Goal: Task Accomplishment & Management: Use online tool/utility

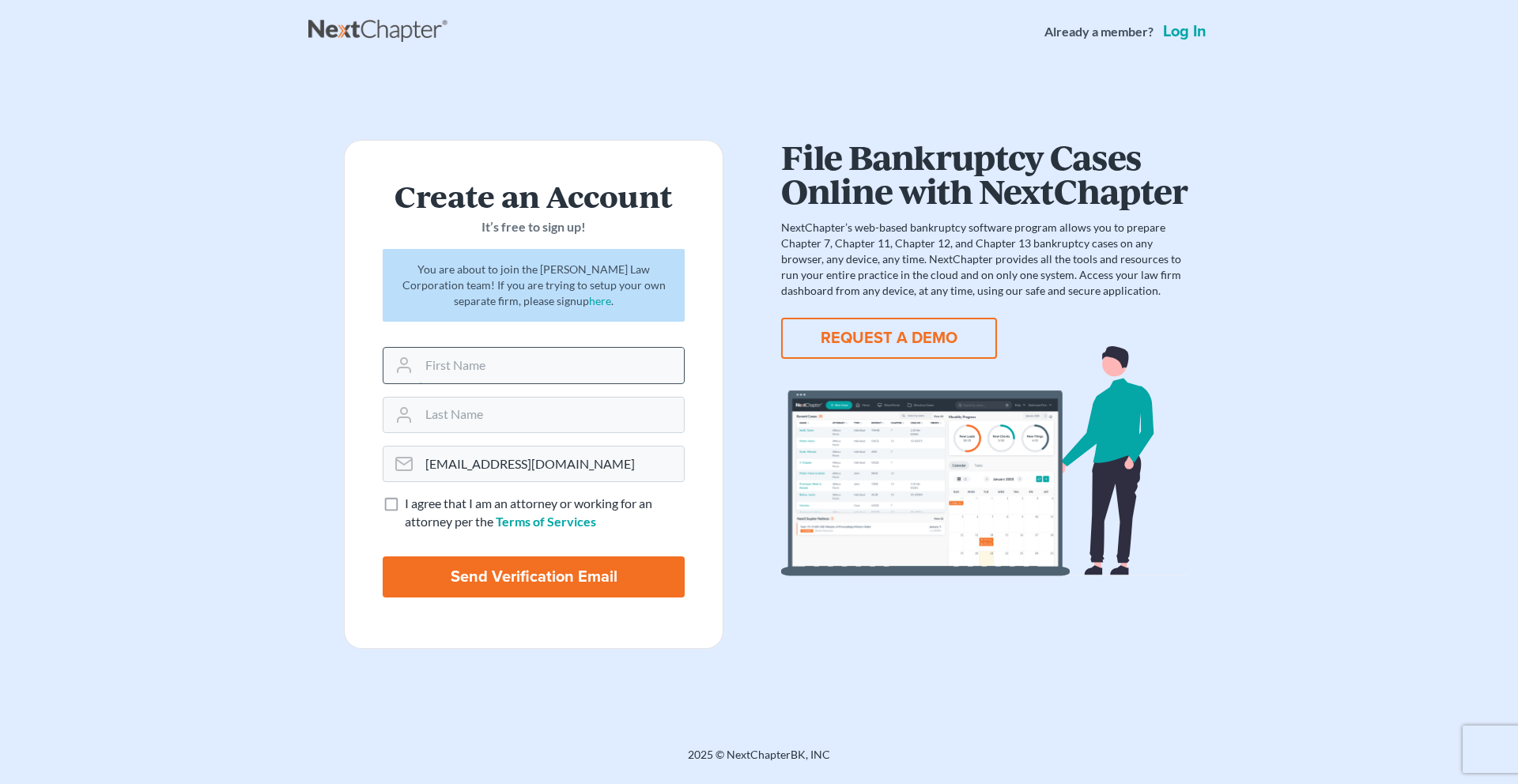
click at [489, 368] on input "text" at bounding box center [552, 365] width 265 height 35
type input "William"
click at [489, 410] on input "text" at bounding box center [552, 415] width 265 height 35
type input "Yu"
click at [404, 504] on label "I agree that I am an attorney or working for an attorney per the Terms of Servi…" at bounding box center [545, 512] width 280 height 37
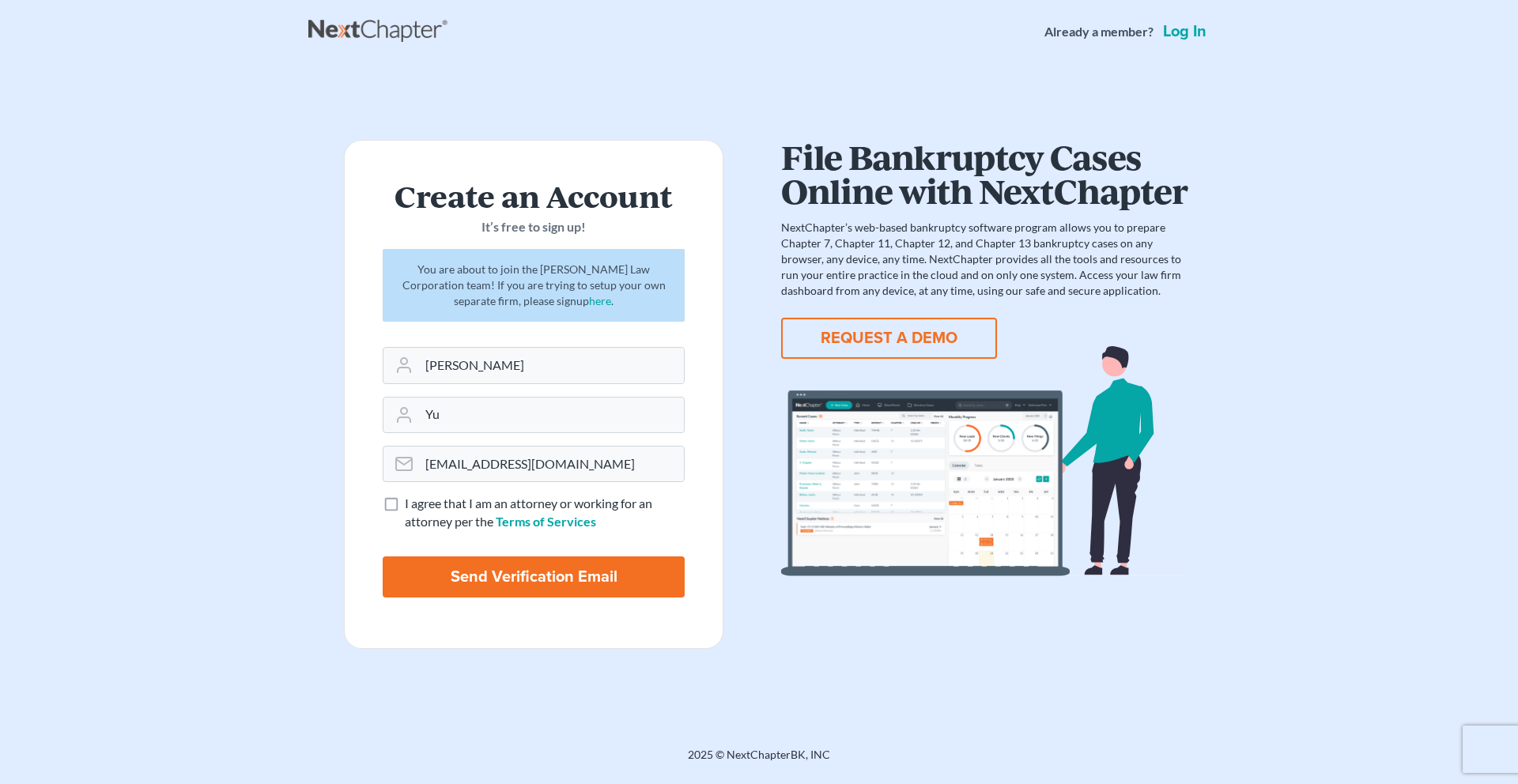
click at [411, 504] on input "I agree that I am an attorney or working for an attorney per the Terms of Servi…" at bounding box center [416, 499] width 10 height 10
checkbox input "true"
click at [526, 573] on input "Send Verification Email" at bounding box center [533, 577] width 302 height 41
type input "Thinking..."
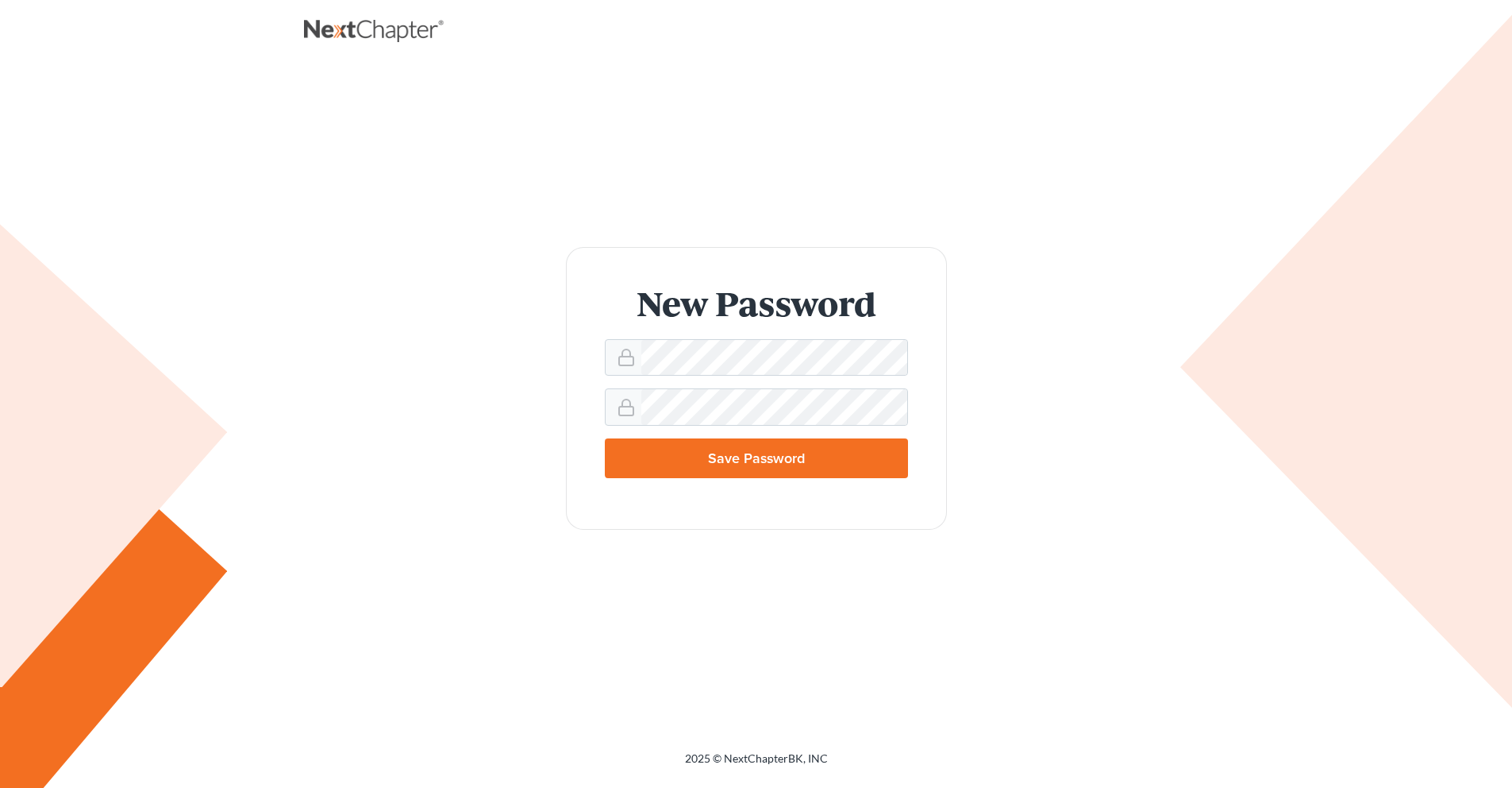
click at [735, 458] on input "Save Password" at bounding box center [756, 458] width 303 height 40
type input "Thinking..."
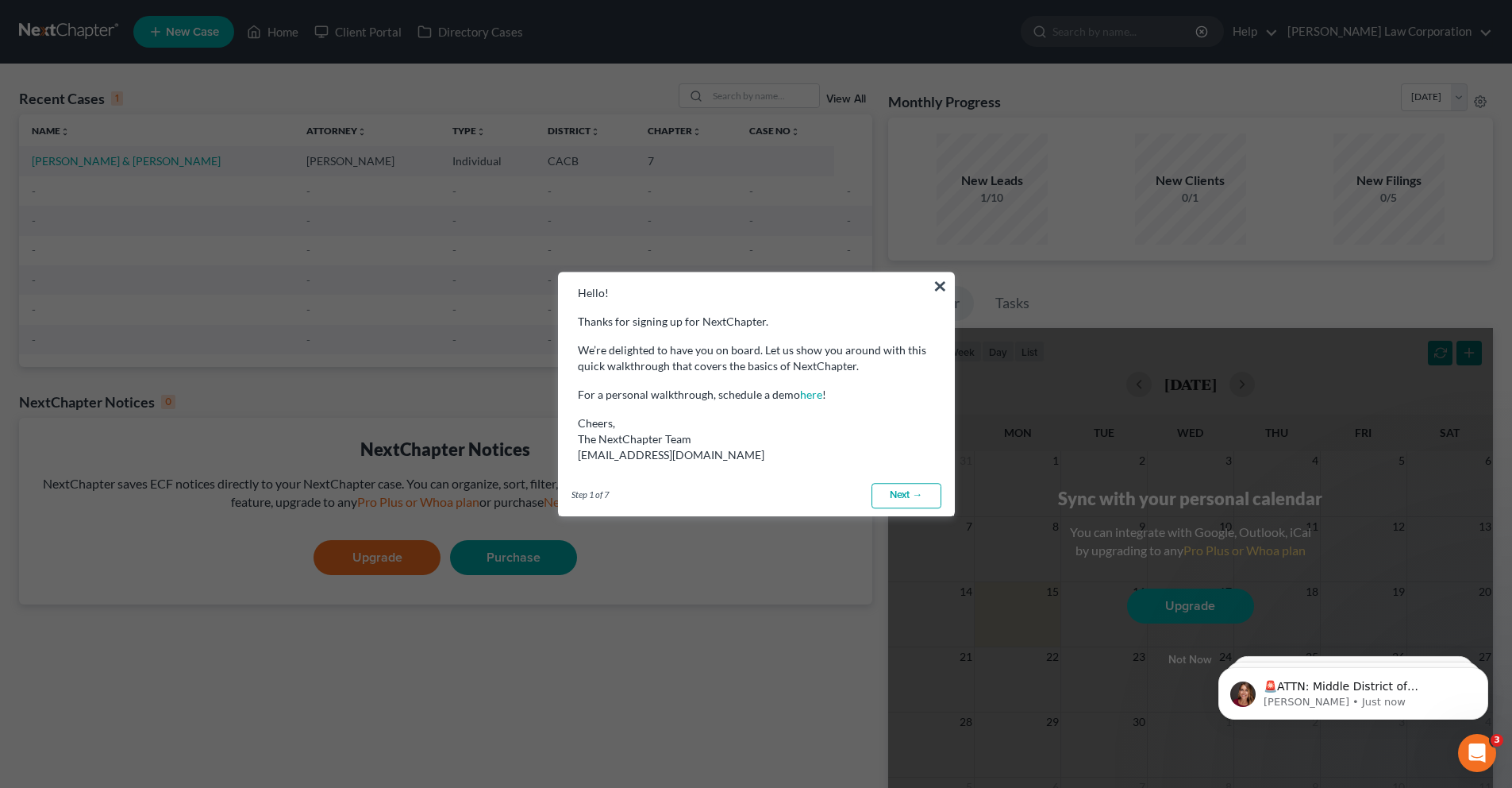
click at [905, 498] on link "Next →" at bounding box center [907, 495] width 70 height 26
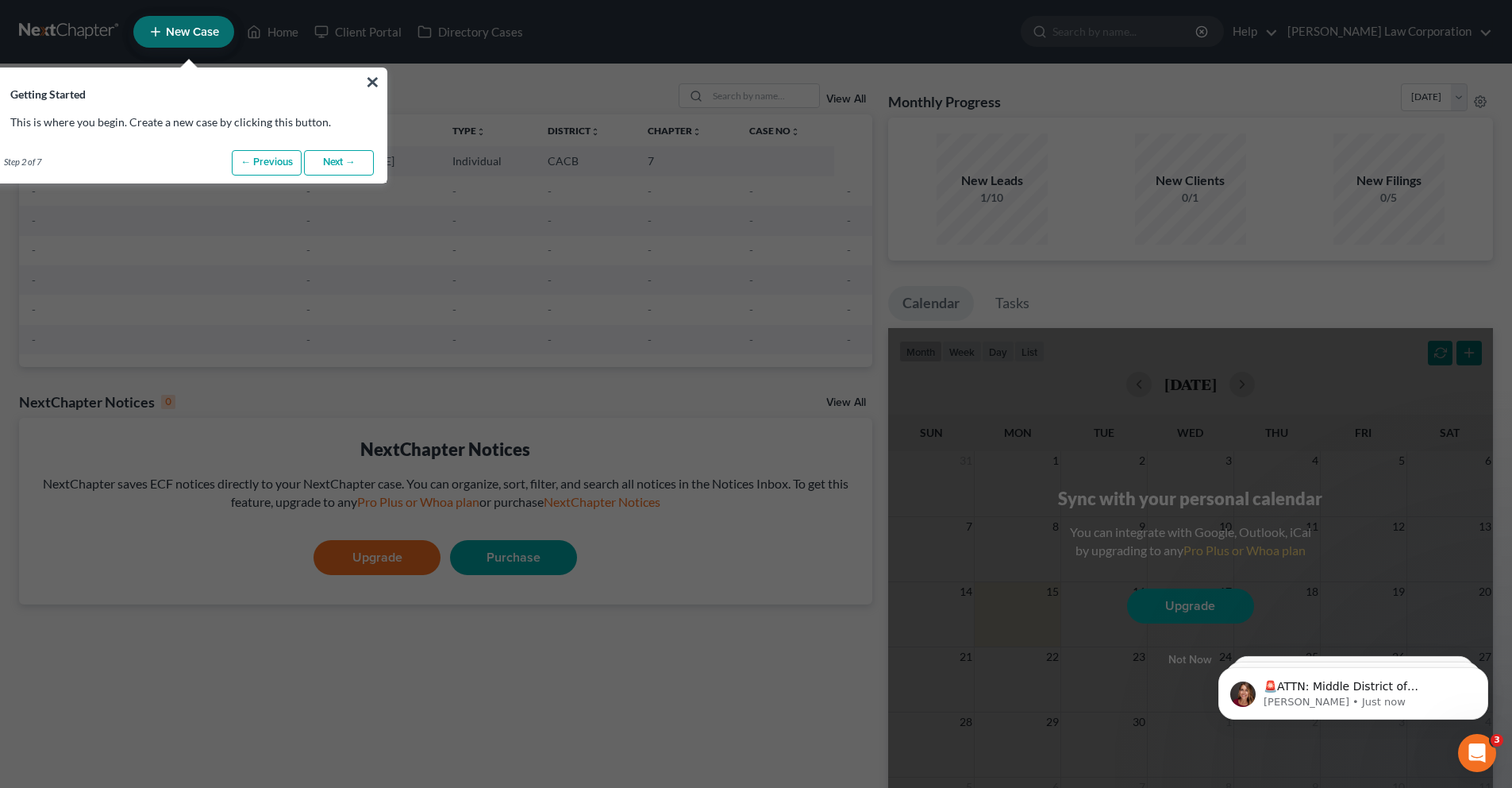
click at [321, 165] on link "Next →" at bounding box center [339, 163] width 70 height 26
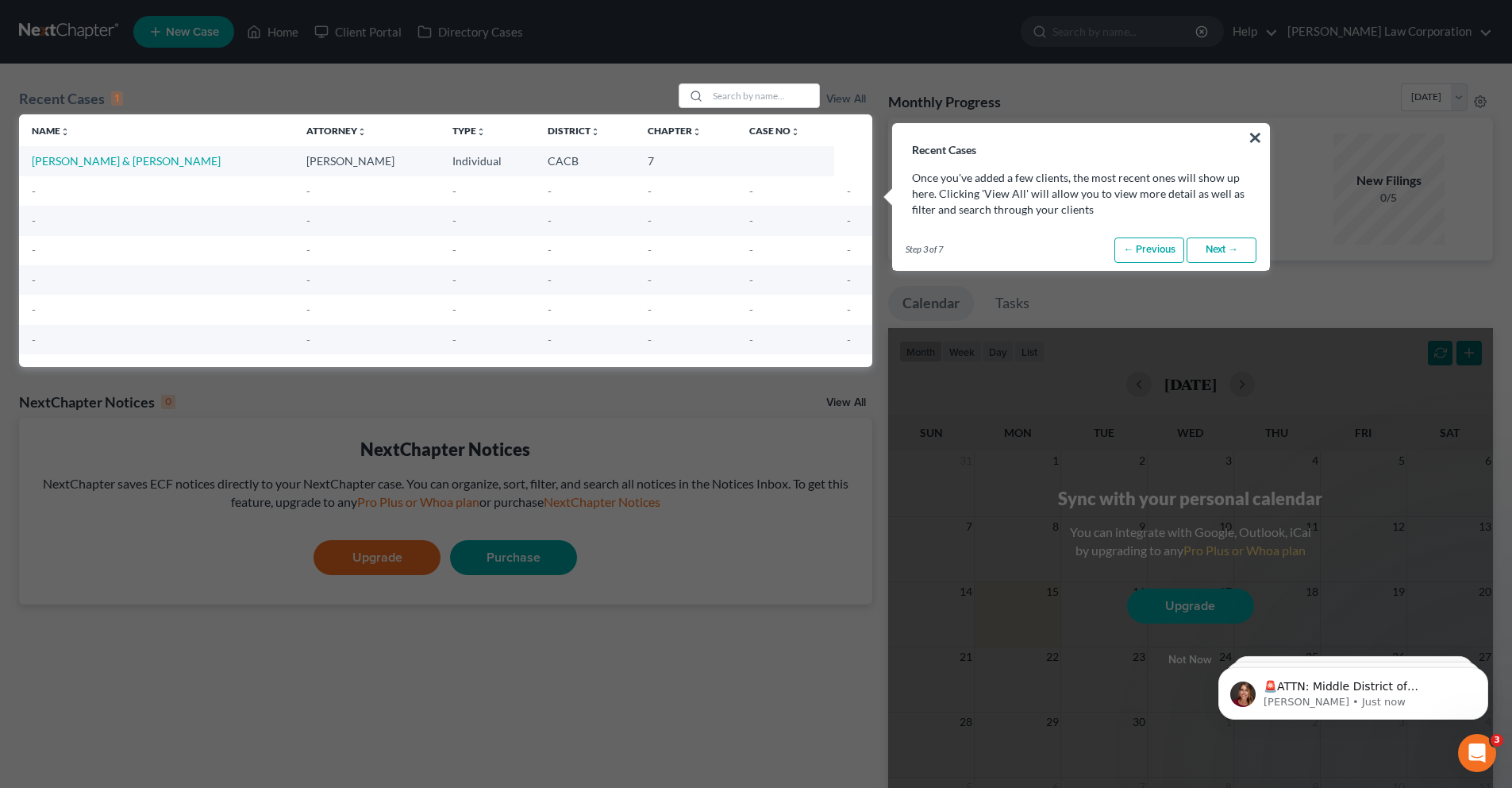
click at [1224, 251] on link "Next →" at bounding box center [1222, 249] width 70 height 26
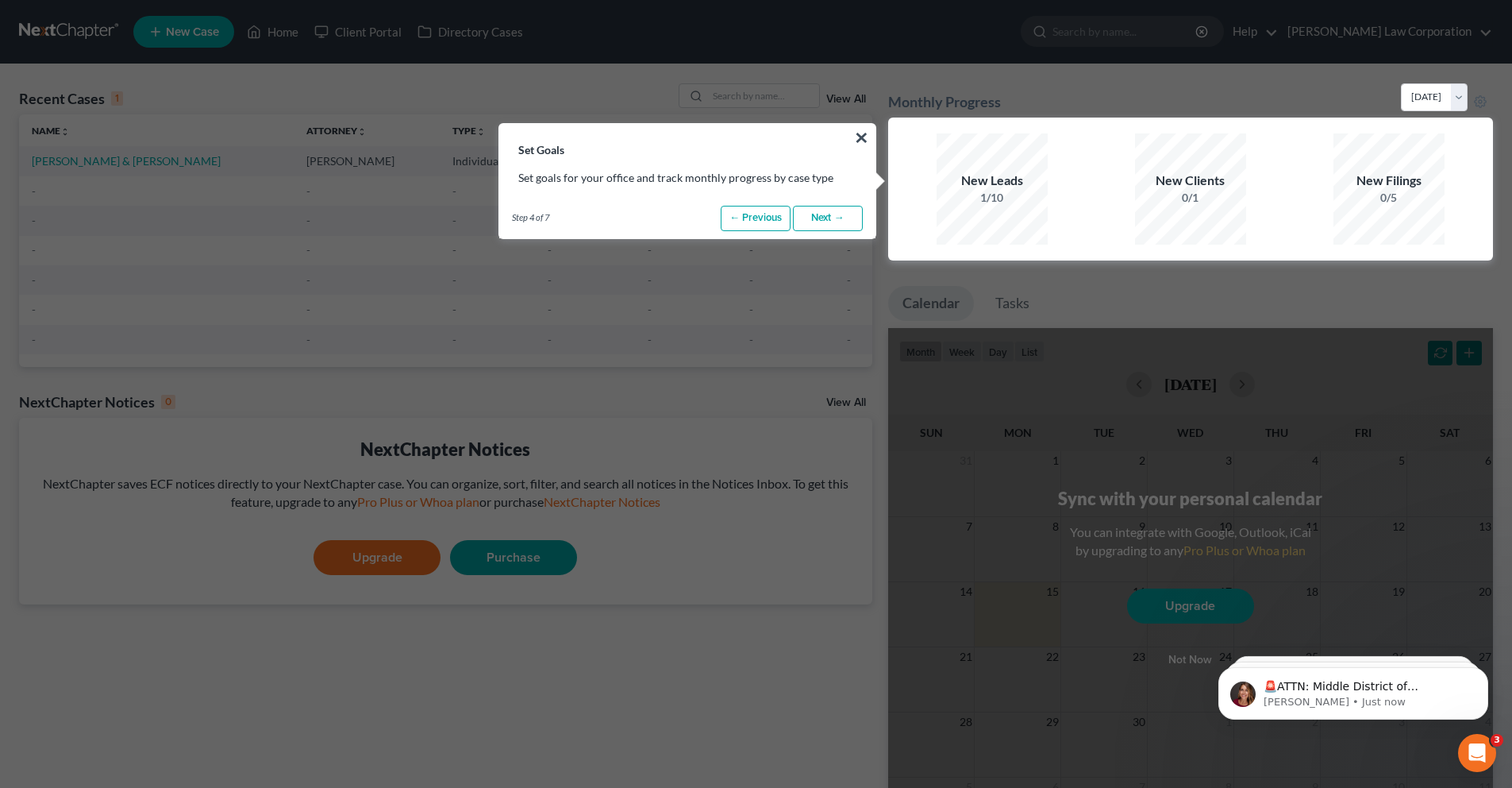
click at [849, 222] on link "Next →" at bounding box center [828, 218] width 70 height 26
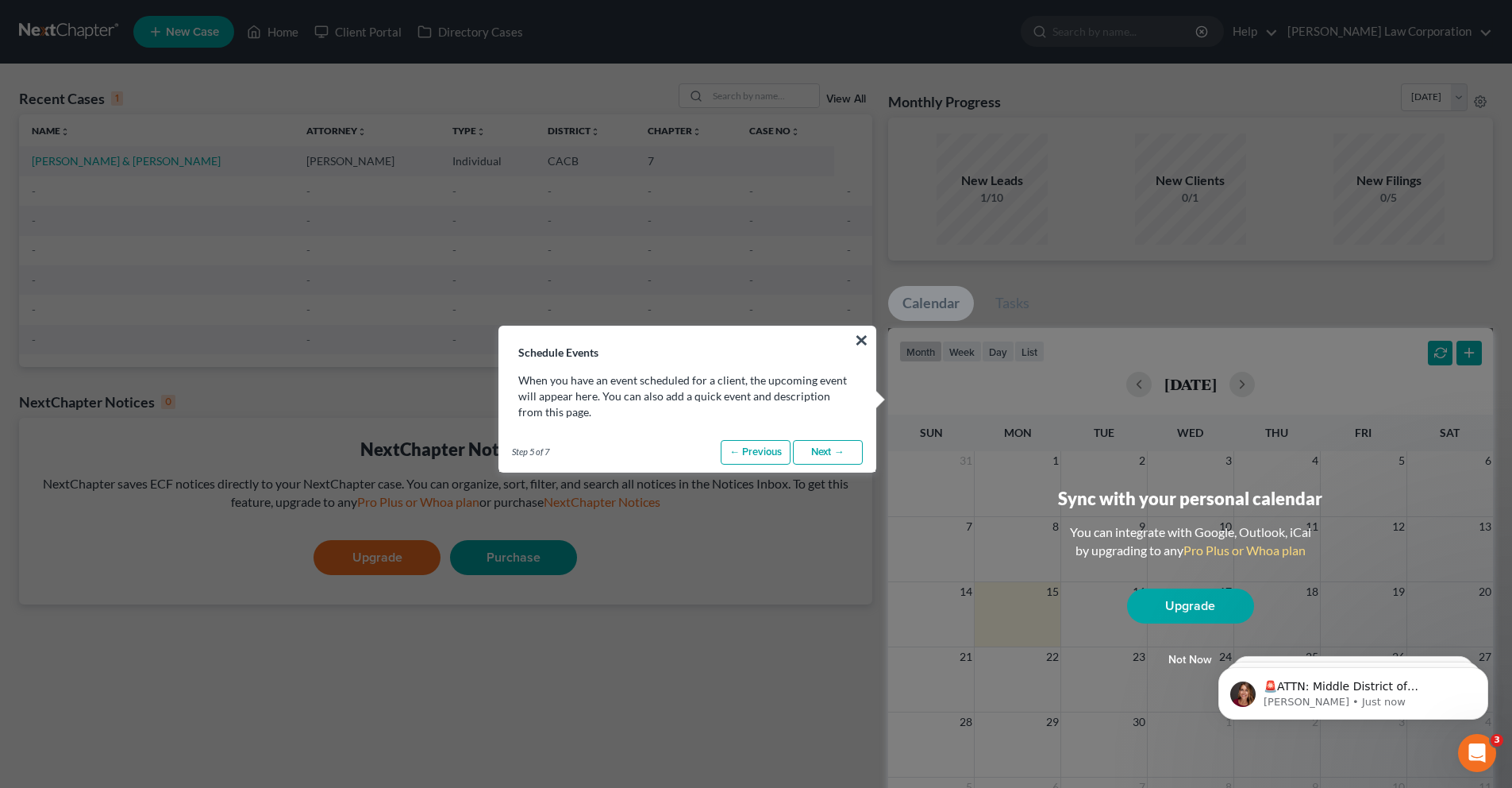
click at [829, 463] on link "Next →" at bounding box center [828, 453] width 70 height 26
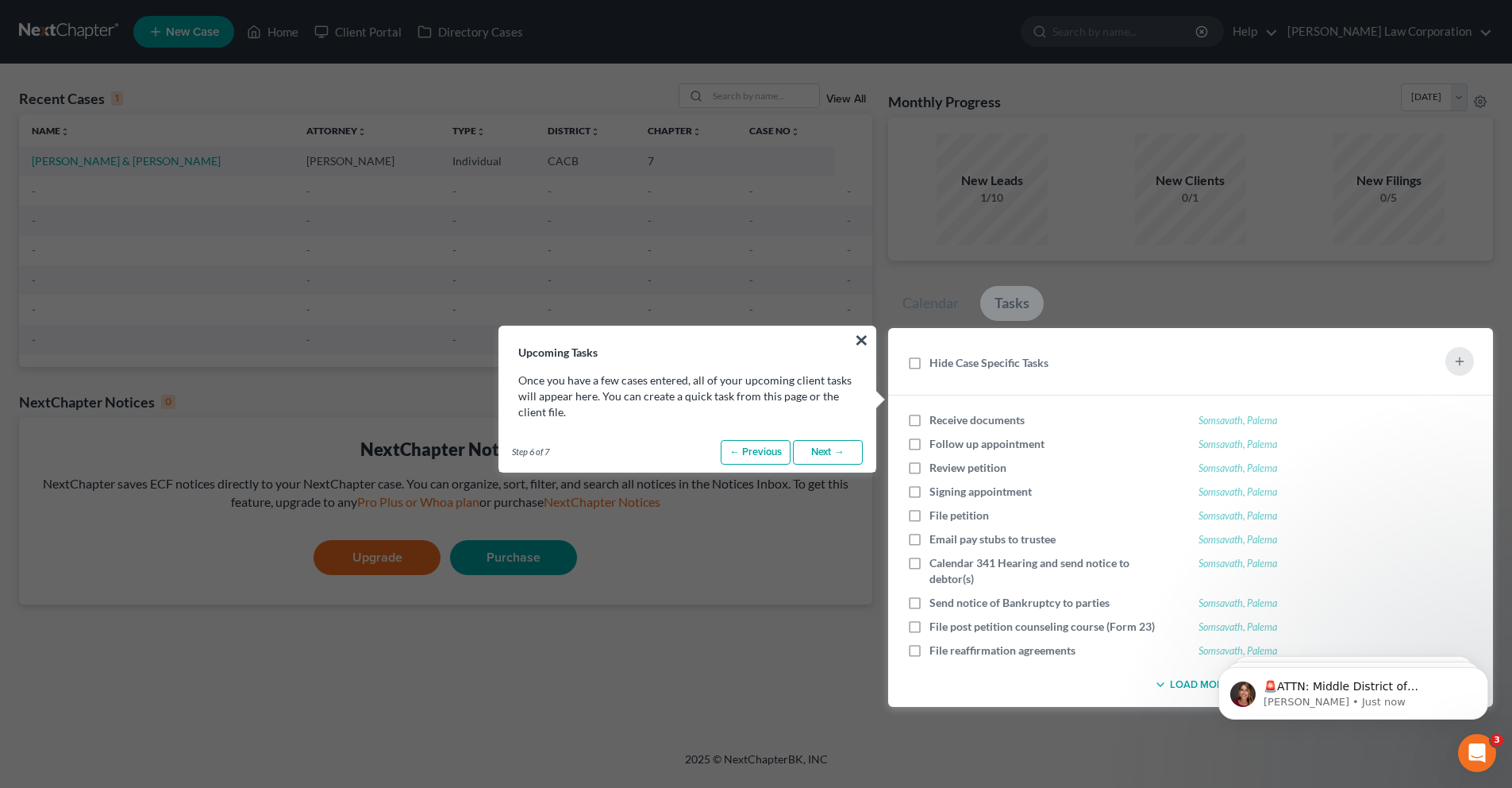
click at [829, 461] on link "Next →" at bounding box center [828, 453] width 70 height 26
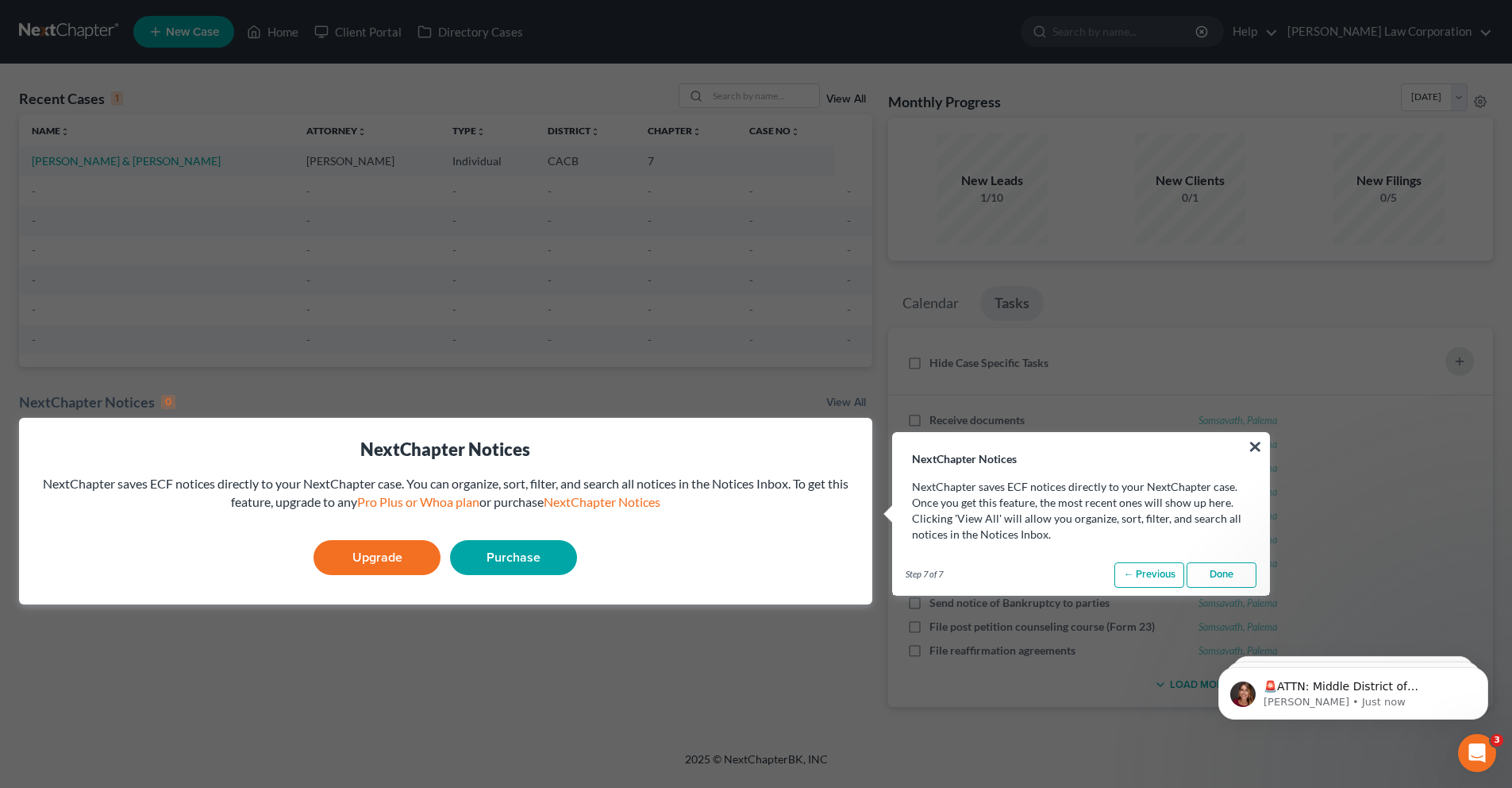
click at [1224, 575] on link "Done" at bounding box center [1222, 574] width 70 height 26
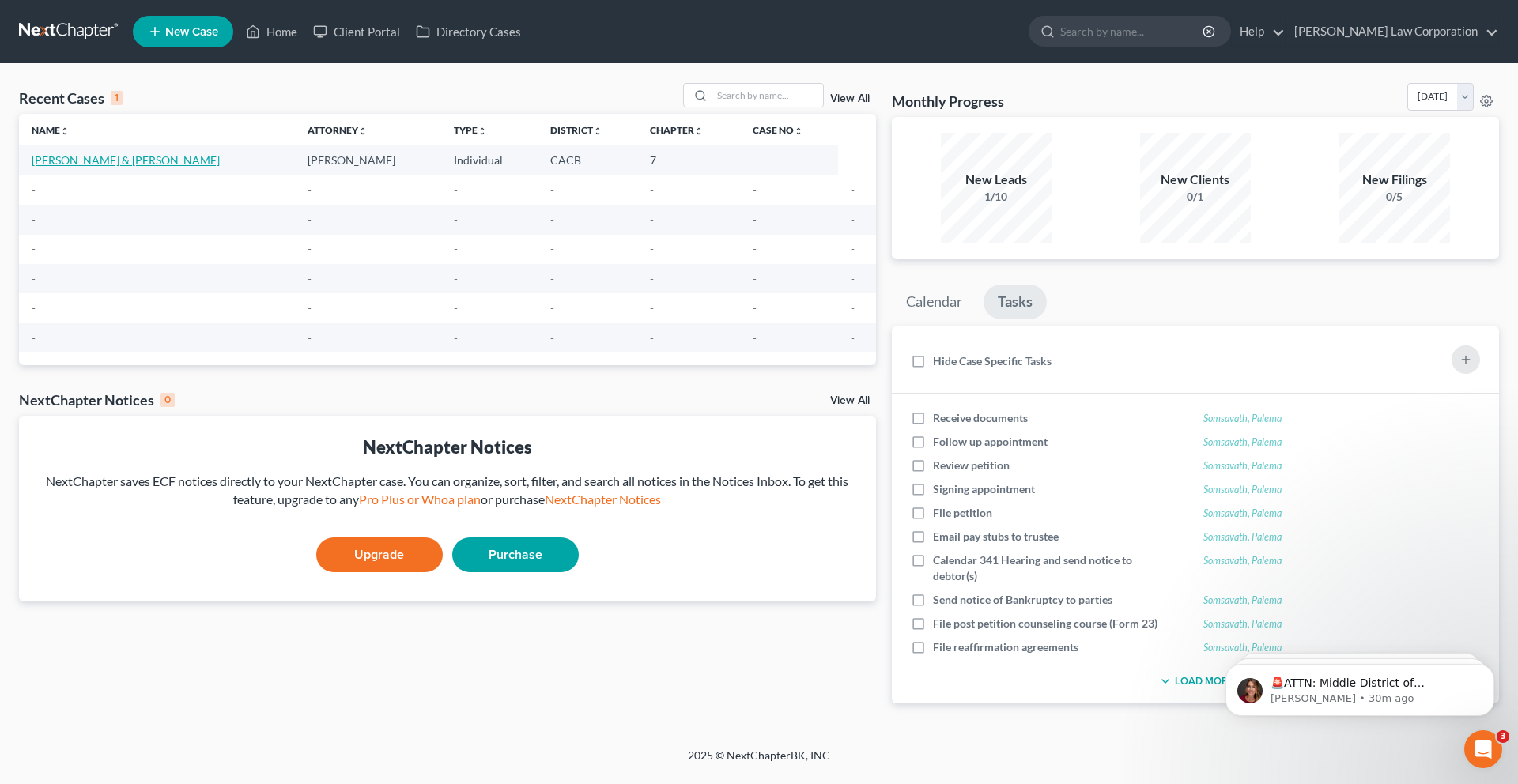
click at [143, 162] on link "[PERSON_NAME] & [PERSON_NAME]" at bounding box center [126, 160] width 188 height 13
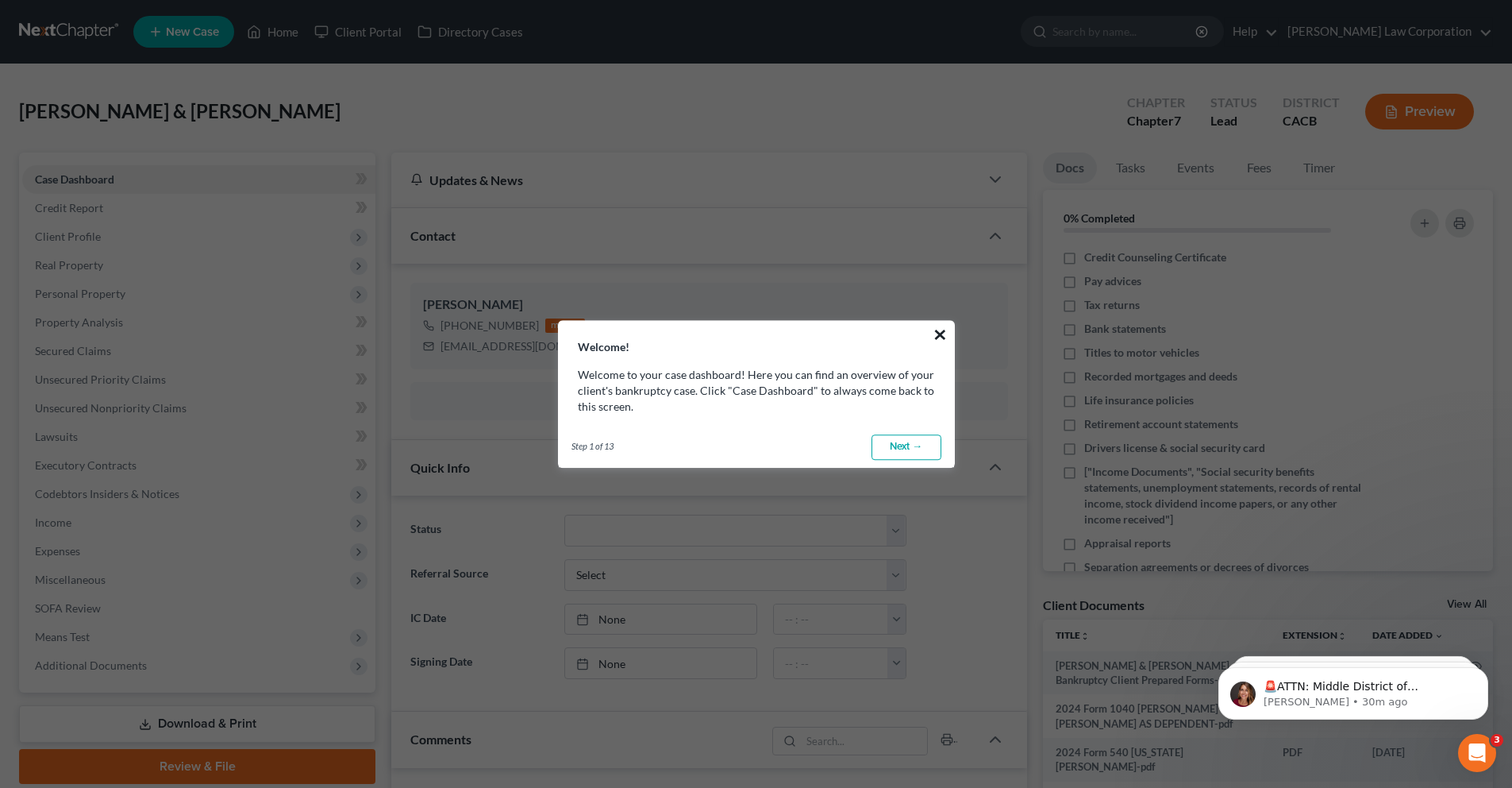
click at [939, 339] on button "×" at bounding box center [941, 334] width 15 height 26
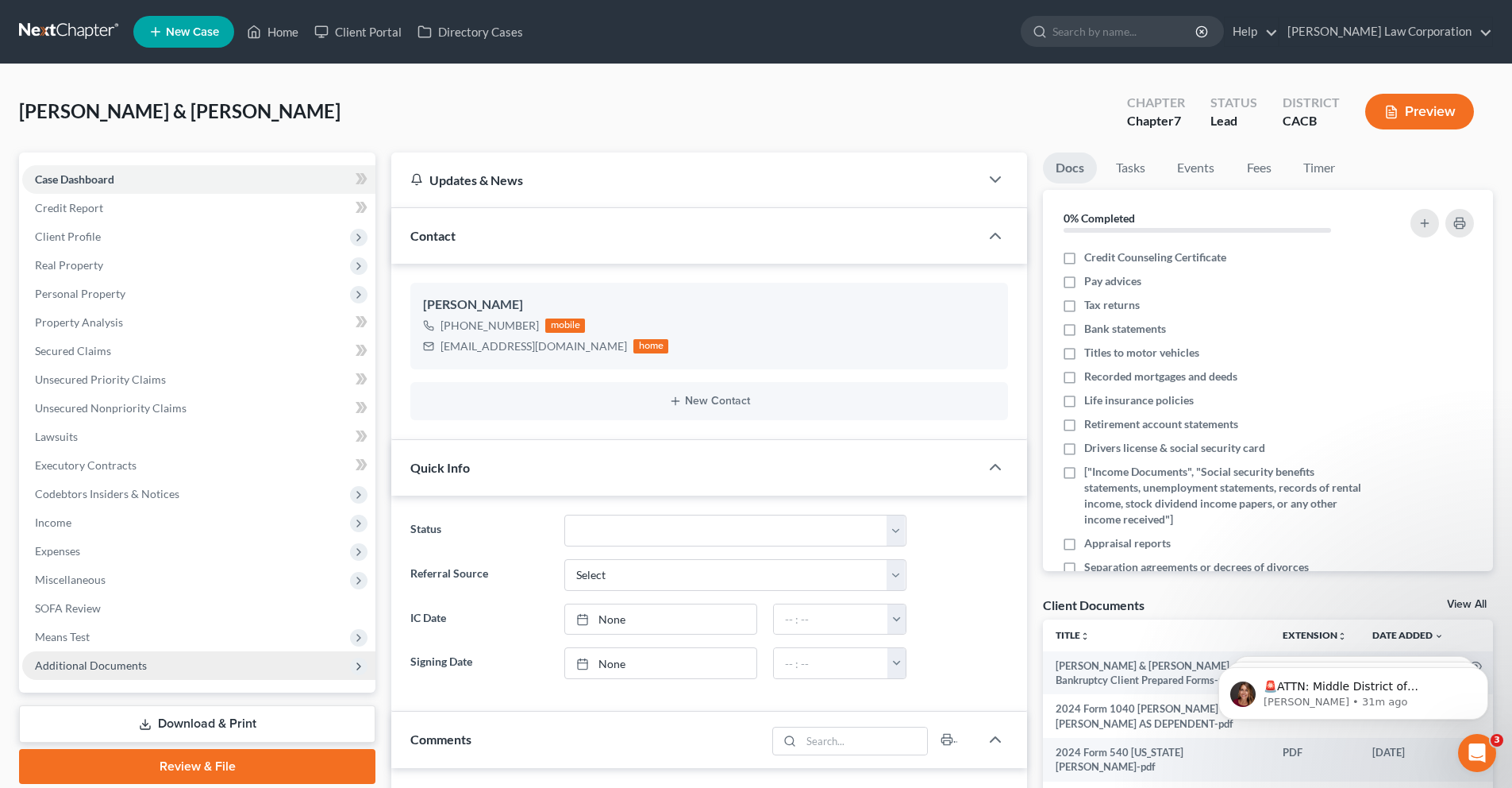
click at [201, 665] on span "Additional Documents" at bounding box center [199, 665] width 353 height 28
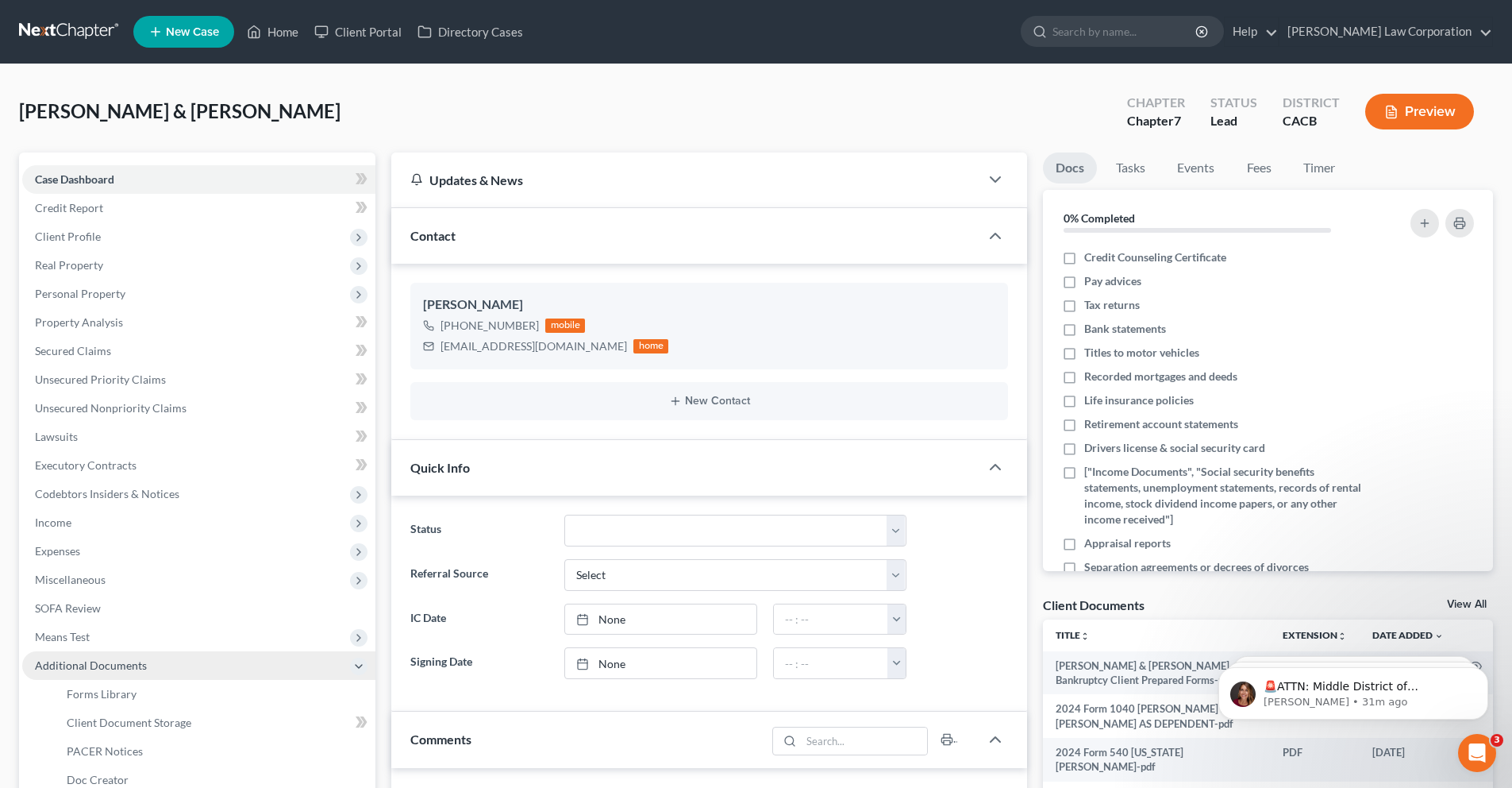
scroll to position [173, 0]
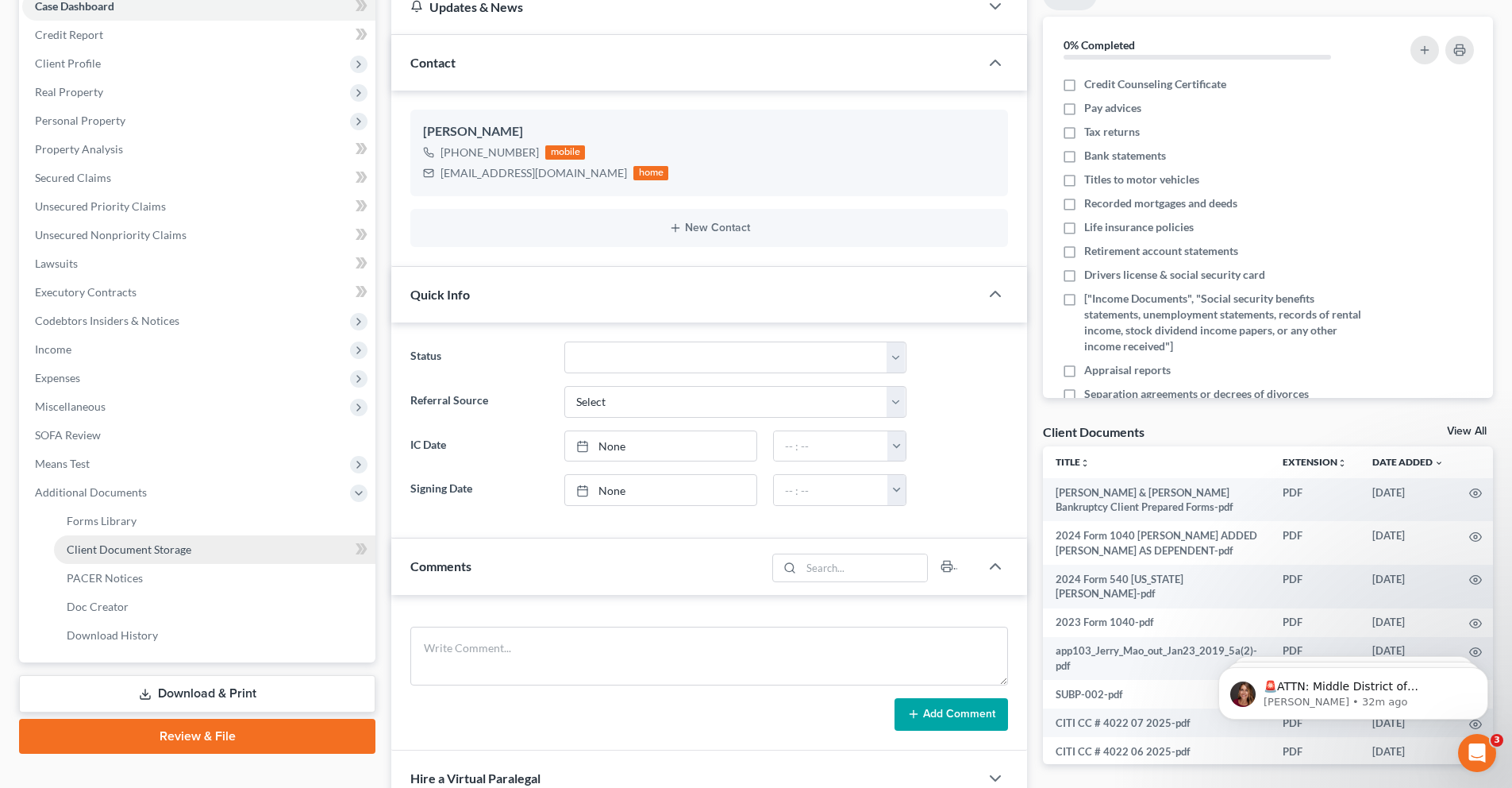
click at [172, 548] on span "Client Document Storage" at bounding box center [129, 549] width 125 height 13
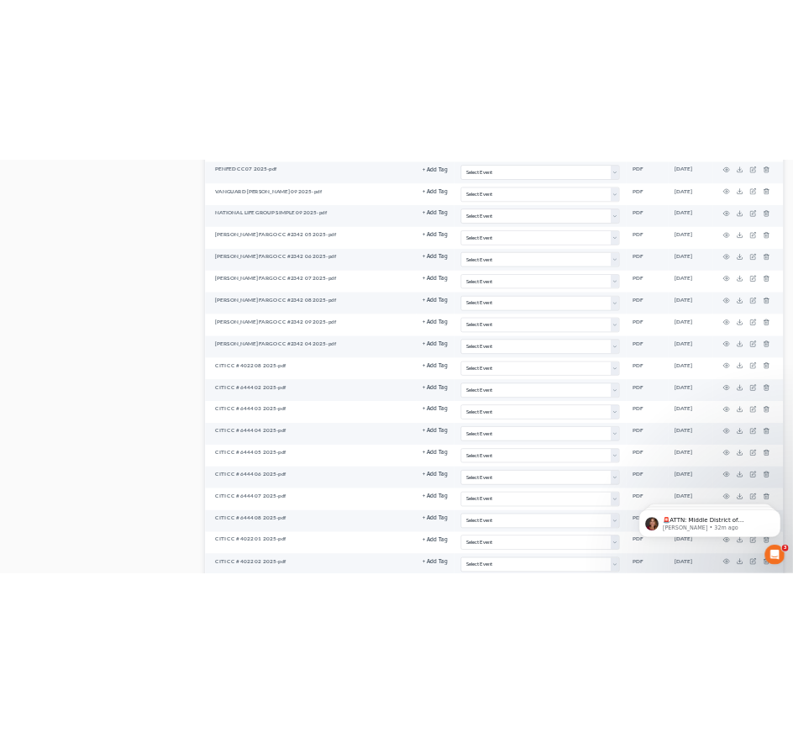
scroll to position [3260, 0]
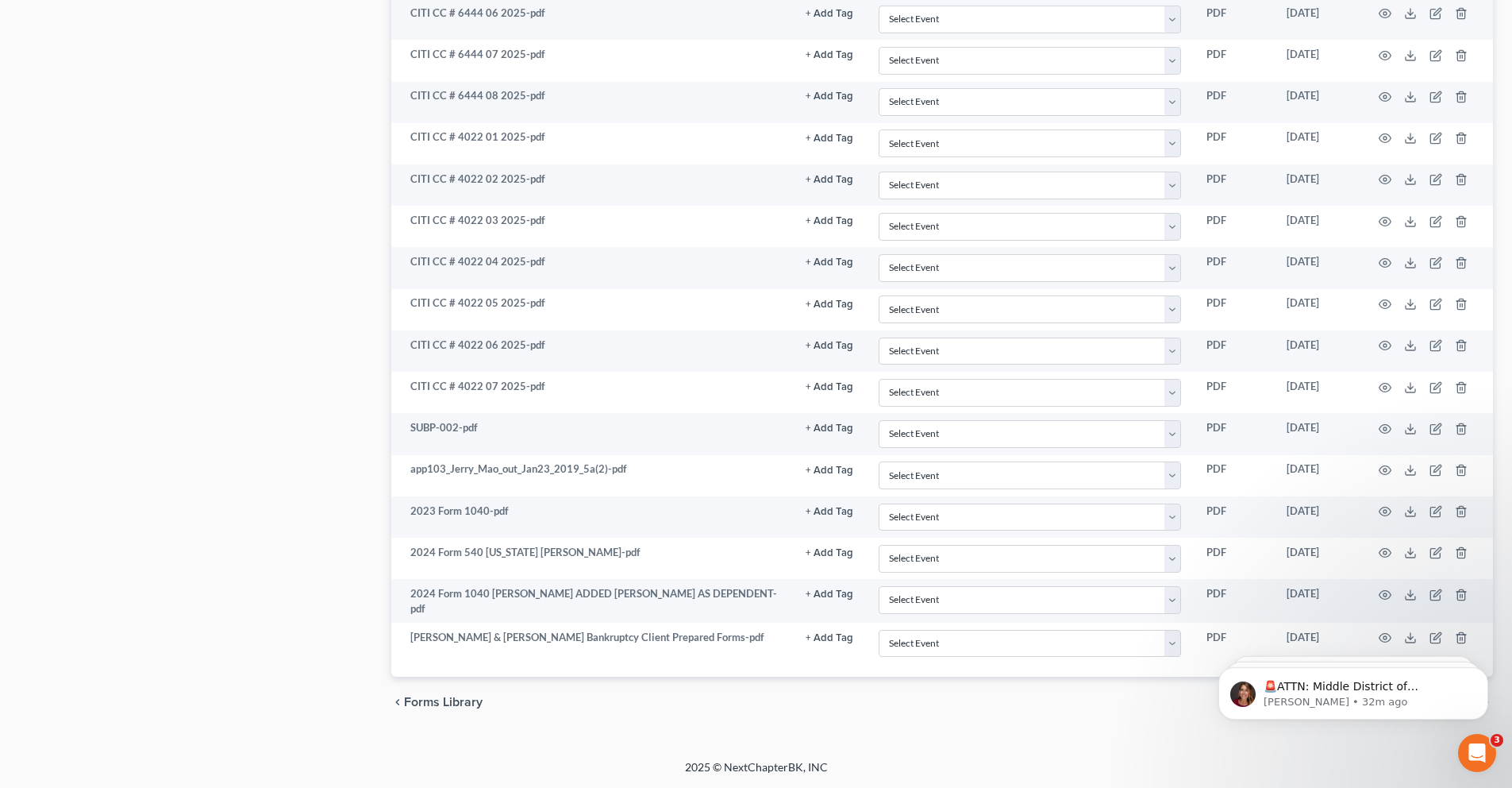
click at [1404, 640] on body "🚨ATTN: Middle District of Florida The court has added a new Credit Counseling F…" at bounding box center [1353, 689] width 305 height 98
click at [1403, 640] on body "🚨ATTN: Middle District of Florida The court has added a new Credit Counseling F…" at bounding box center [1353, 689] width 305 height 98
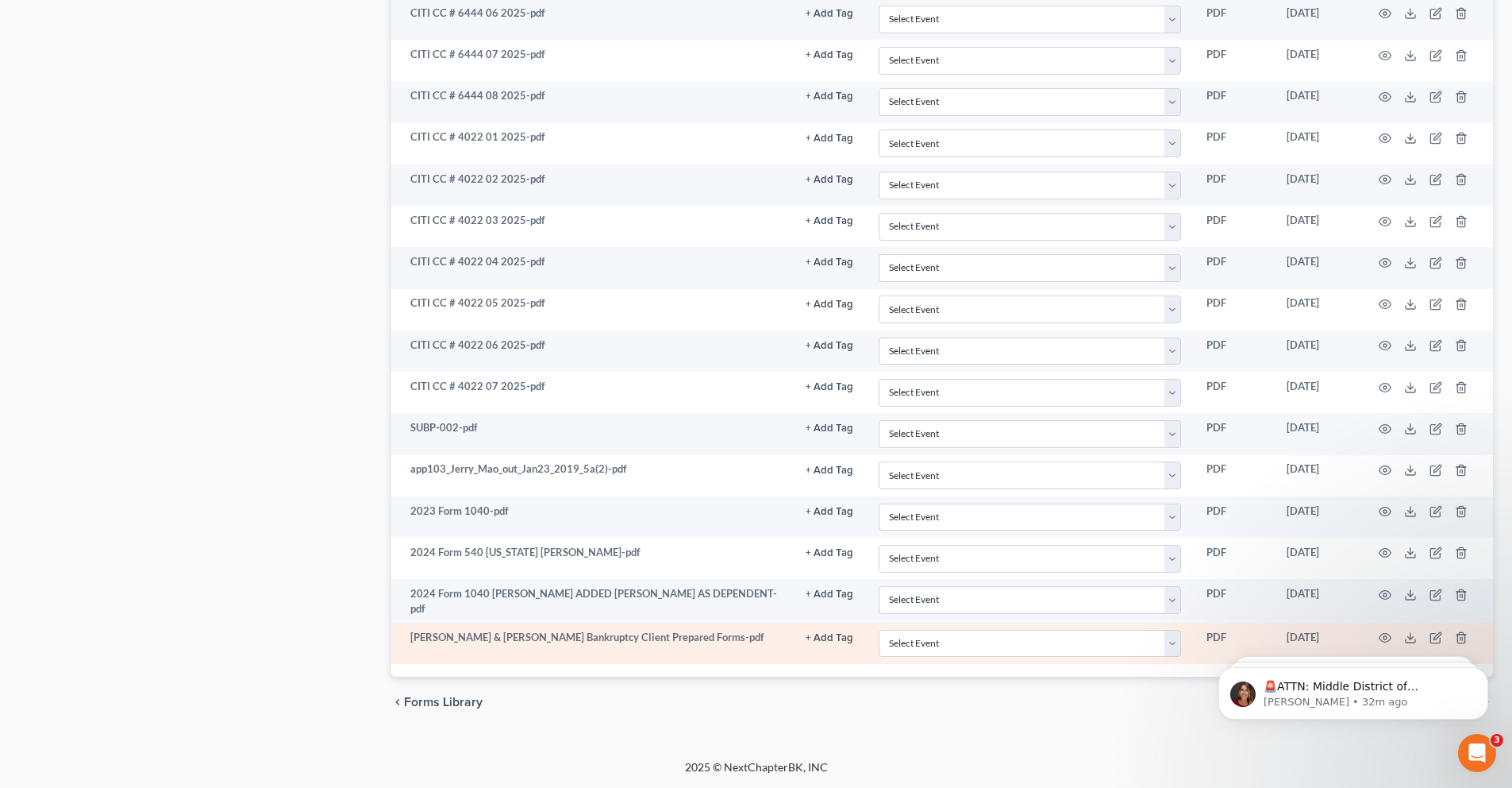
click at [520, 649] on td "[PERSON_NAME] & [PERSON_NAME] Bankruptcy Client Prepared Forms-pdf" at bounding box center [591, 643] width 401 height 42
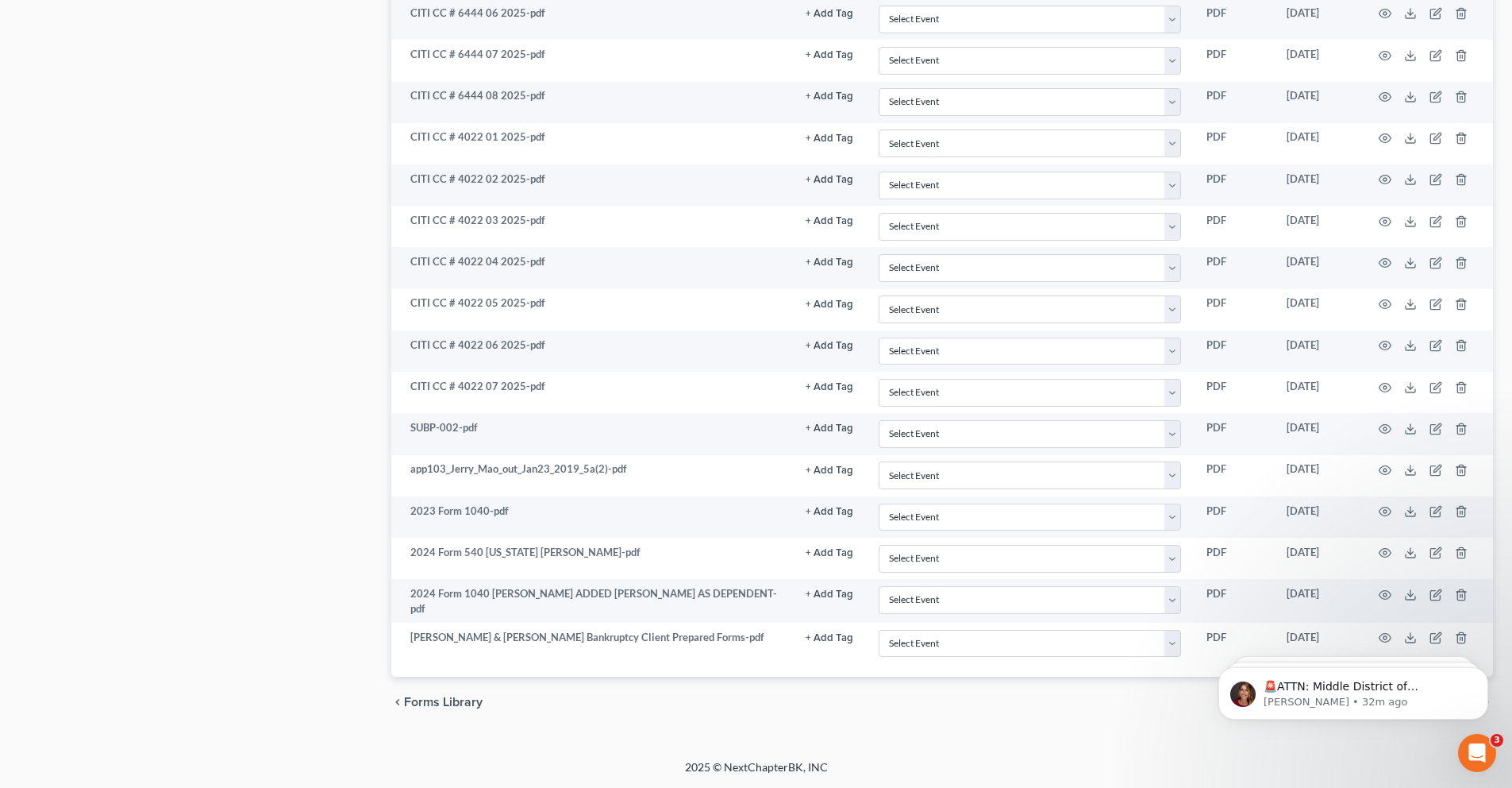
click at [1402, 641] on body "🚨ATTN: Middle District of Florida The court has added a new Credit Counseling F…" at bounding box center [1353, 689] width 305 height 98
click at [1402, 640] on body "🚨ATTN: Middle District of Florida The court has added a new Credit Counseling F…" at bounding box center [1353, 689] width 305 height 98
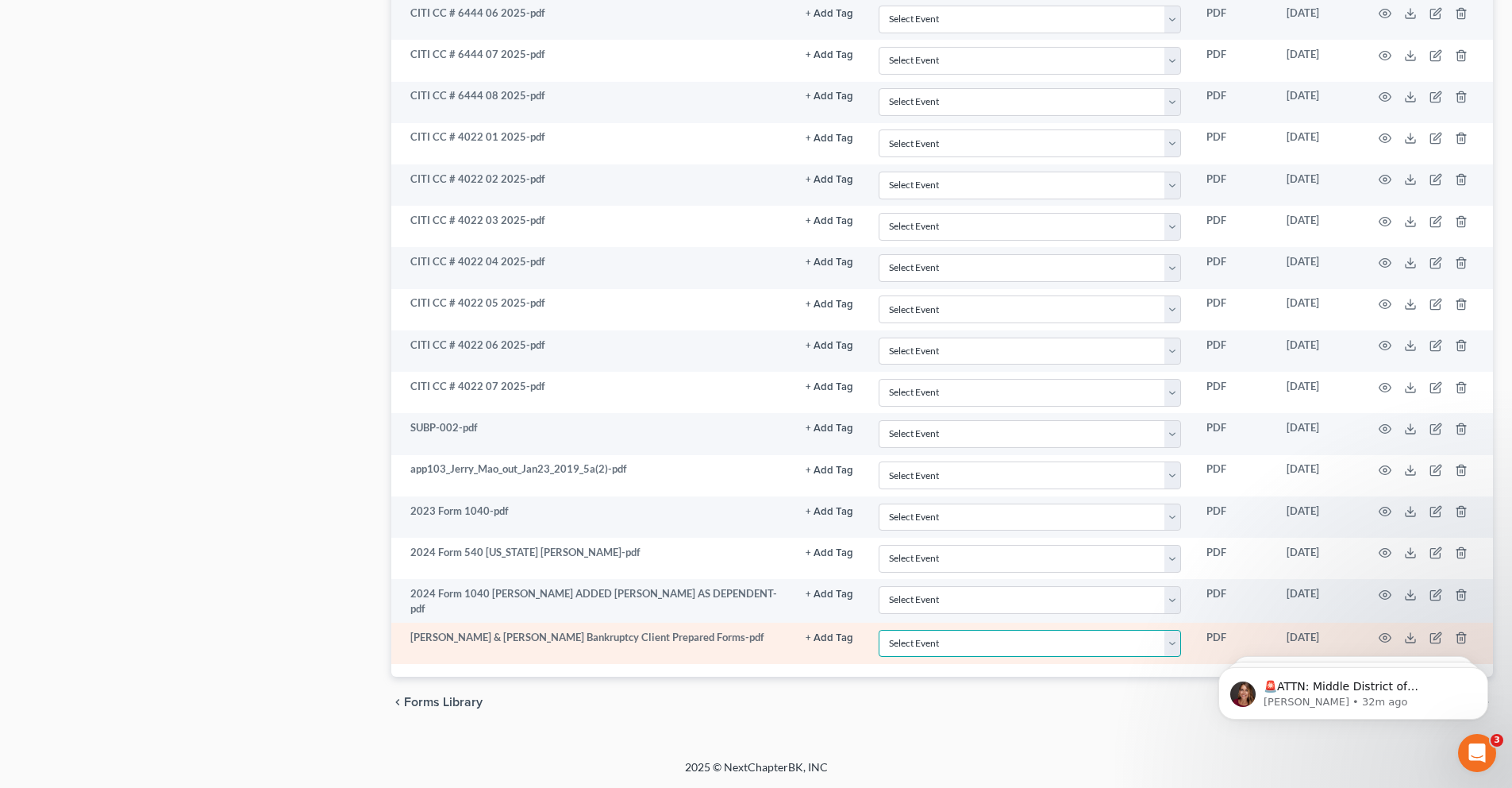
click at [1063, 642] on select "Select Event Amended Chapter 11 Plan Amended Chapter 11 Small Business Plan Ame…" at bounding box center [1030, 643] width 302 height 27
click at [486, 645] on td "[PERSON_NAME] & [PERSON_NAME] Bankruptcy Client Prepared Forms-pdf" at bounding box center [591, 643] width 401 height 42
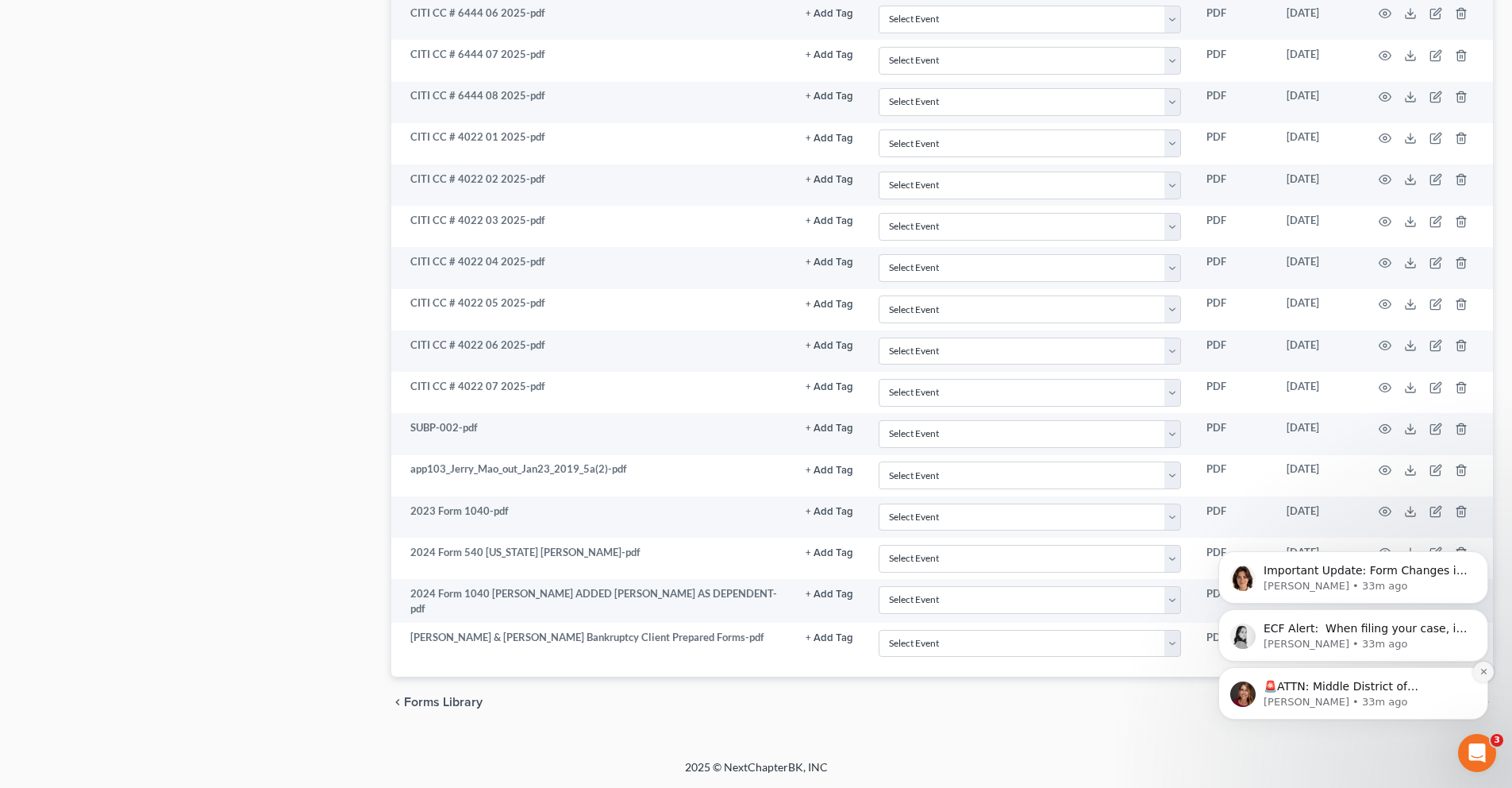
click at [1483, 672] on icon "Dismiss notification" at bounding box center [1484, 672] width 6 height 6
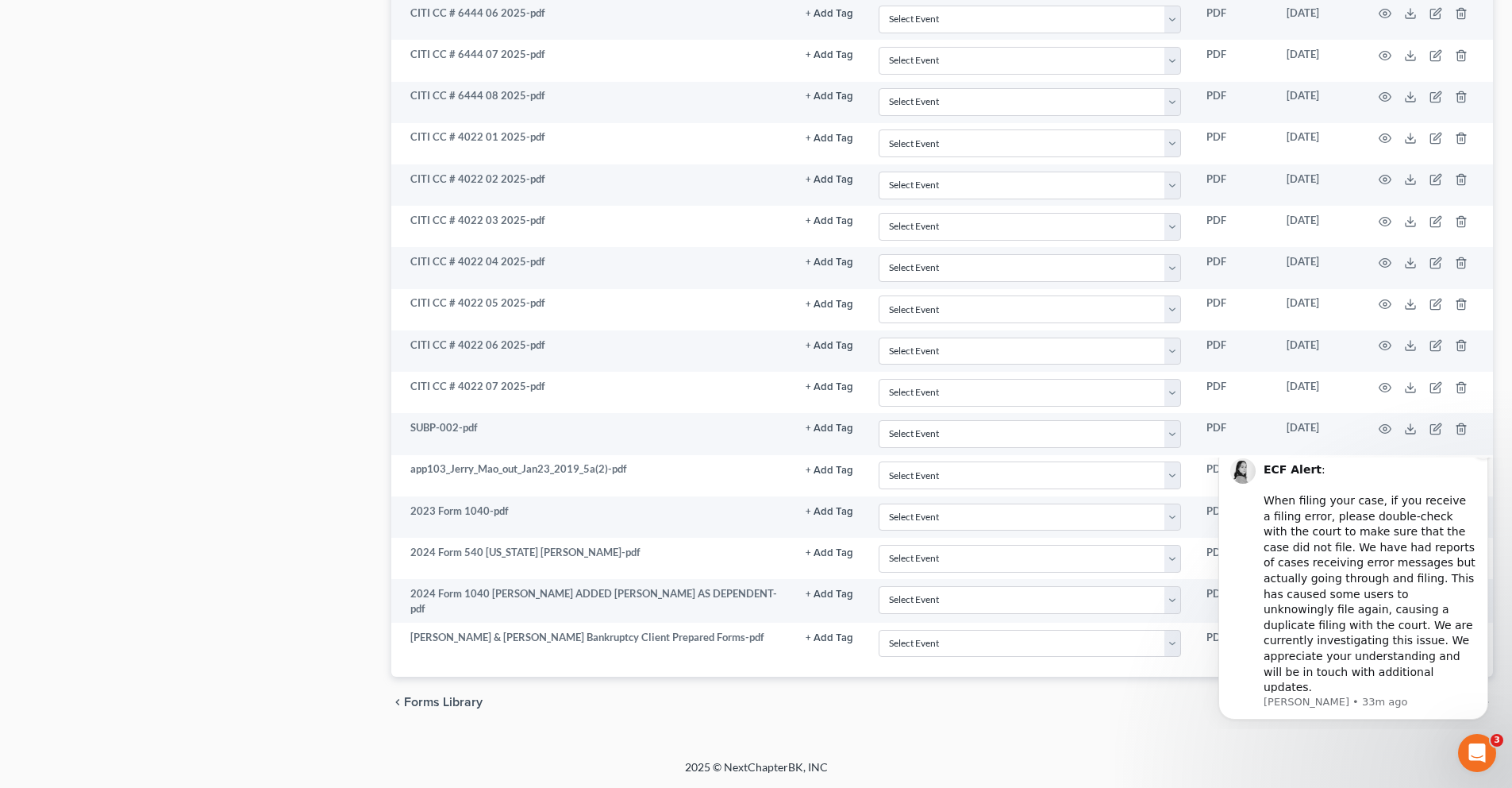
click at [1484, 453] on icon "Dismiss notification" at bounding box center [1484, 448] width 8 height 9
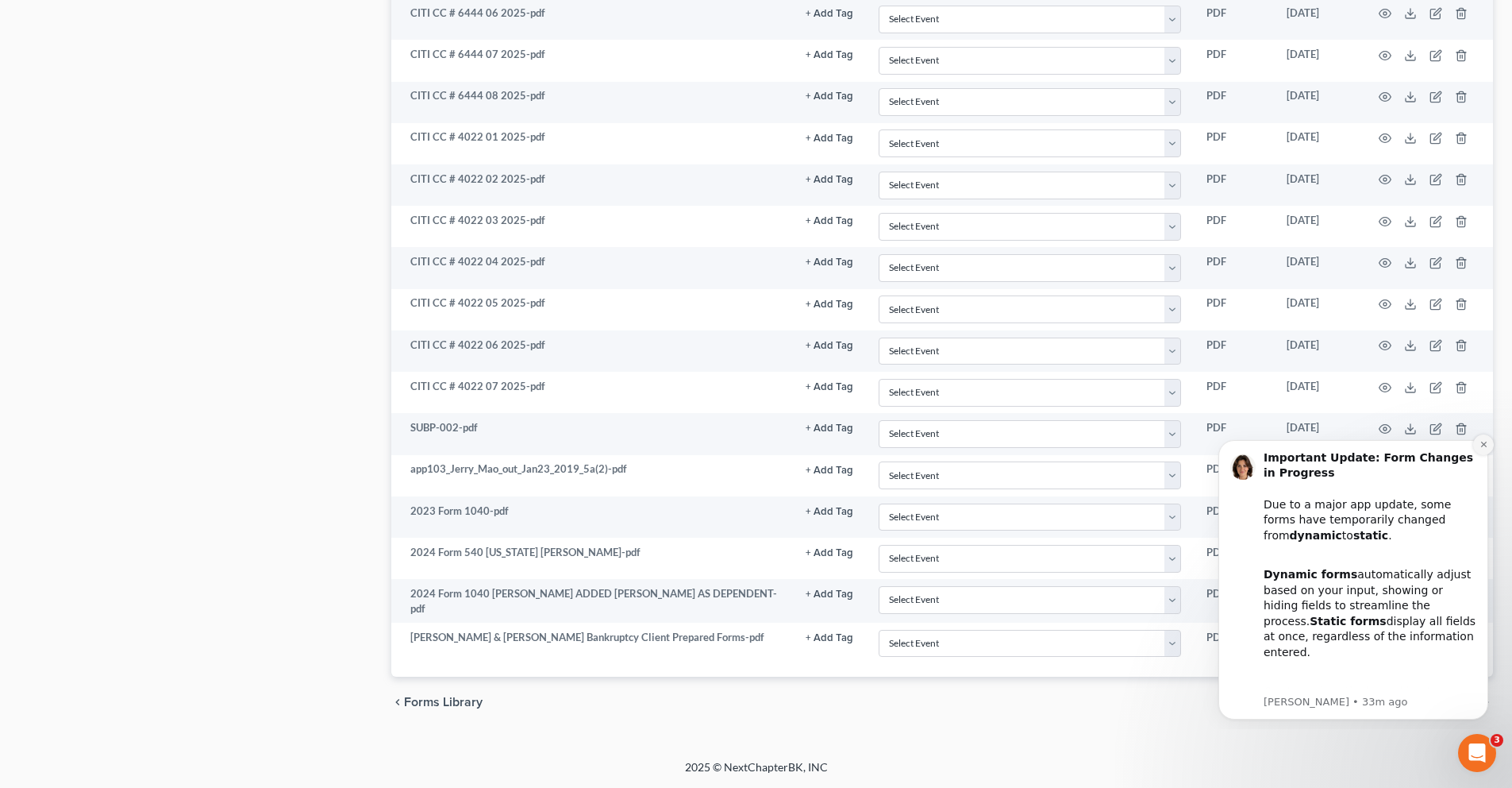
click at [1486, 448] on icon "Dismiss notification" at bounding box center [1484, 444] width 8 height 9
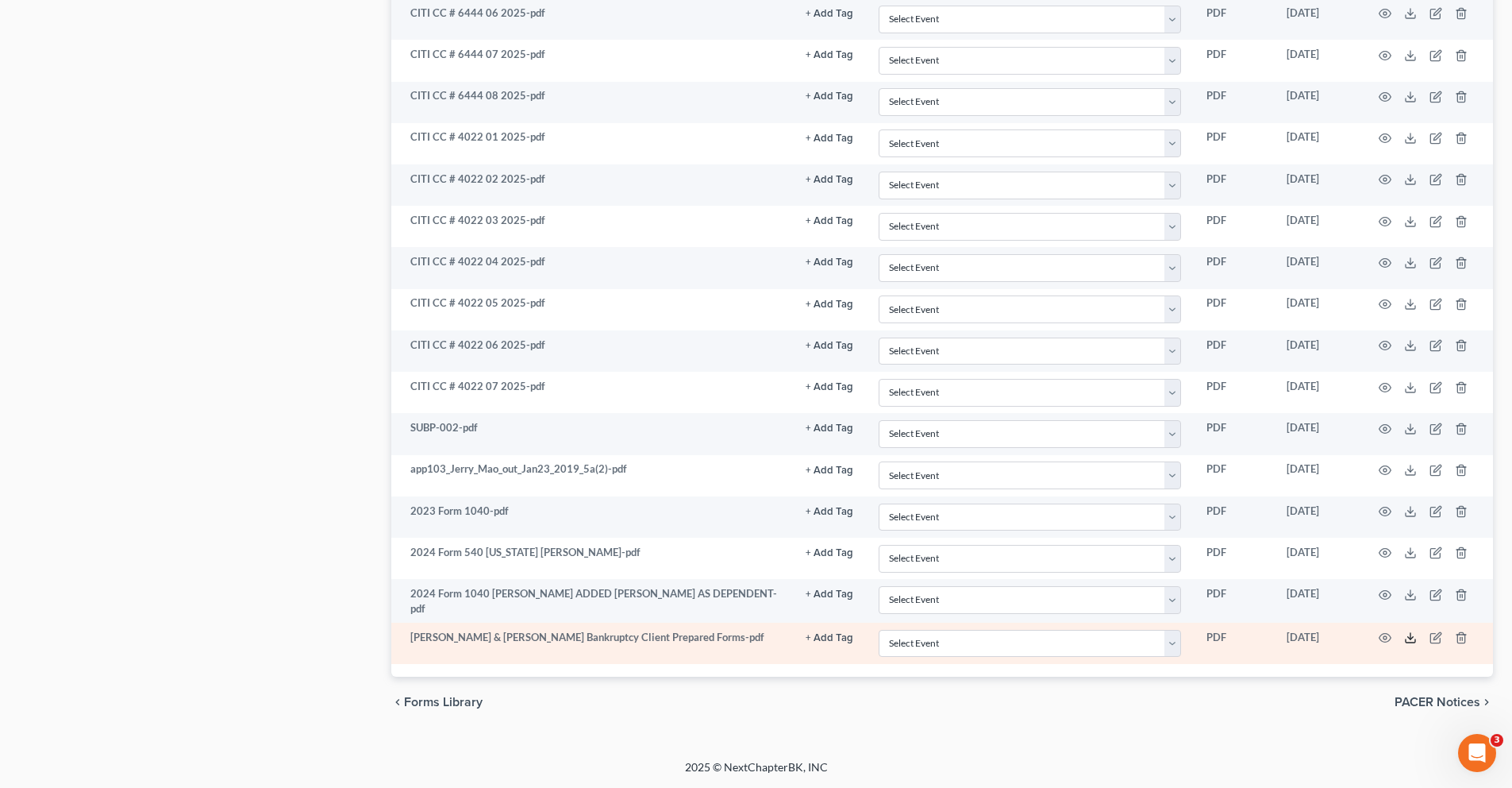
click at [1412, 639] on icon at bounding box center [1410, 637] width 12 height 12
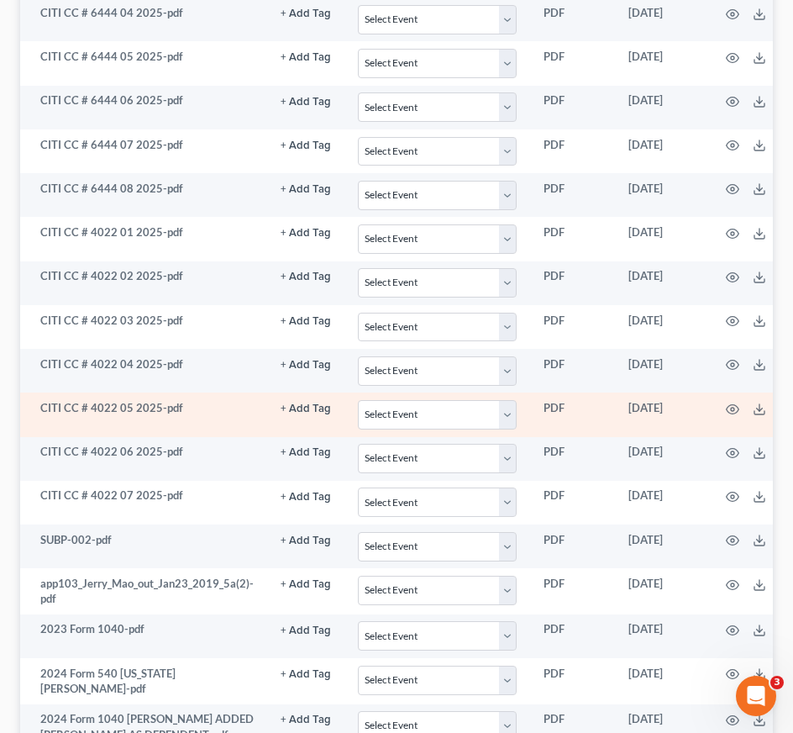
scroll to position [3452, 0]
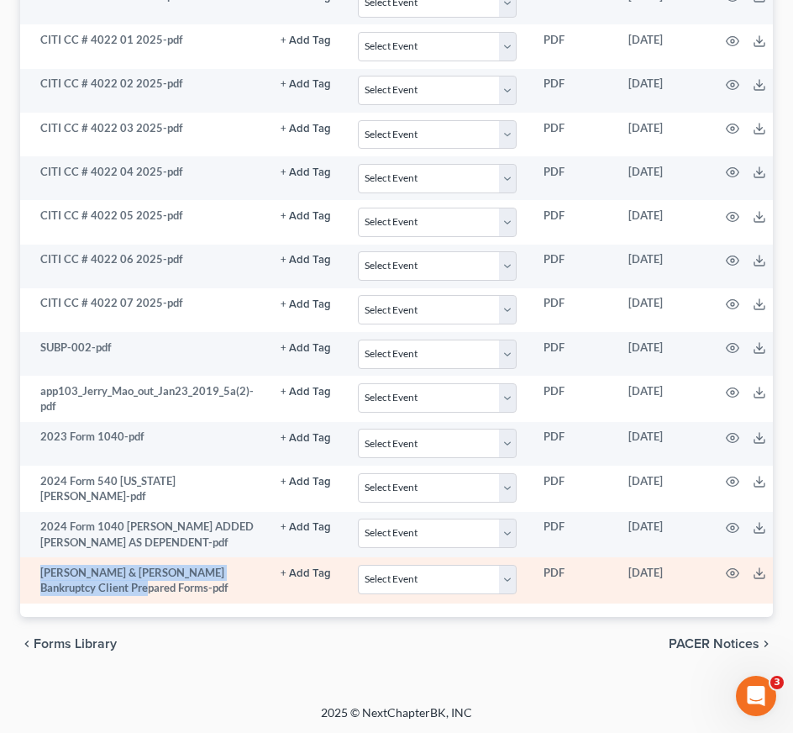
drag, startPoint x: 41, startPoint y: 559, endPoint x: 118, endPoint y: 577, distance: 78.7
click at [118, 577] on td "[PERSON_NAME] & [PERSON_NAME] Bankruptcy Client Prepared Forms-pdf" at bounding box center [143, 580] width 247 height 46
copy td "Pamela & Jerry Mao Bankruptcy Client Prepared Forms"
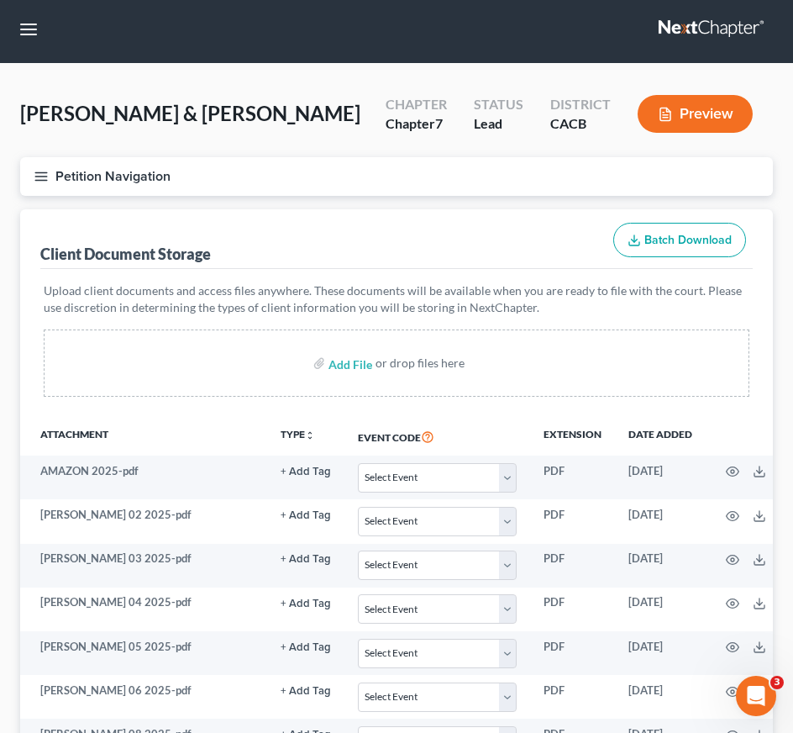
scroll to position [0, 0]
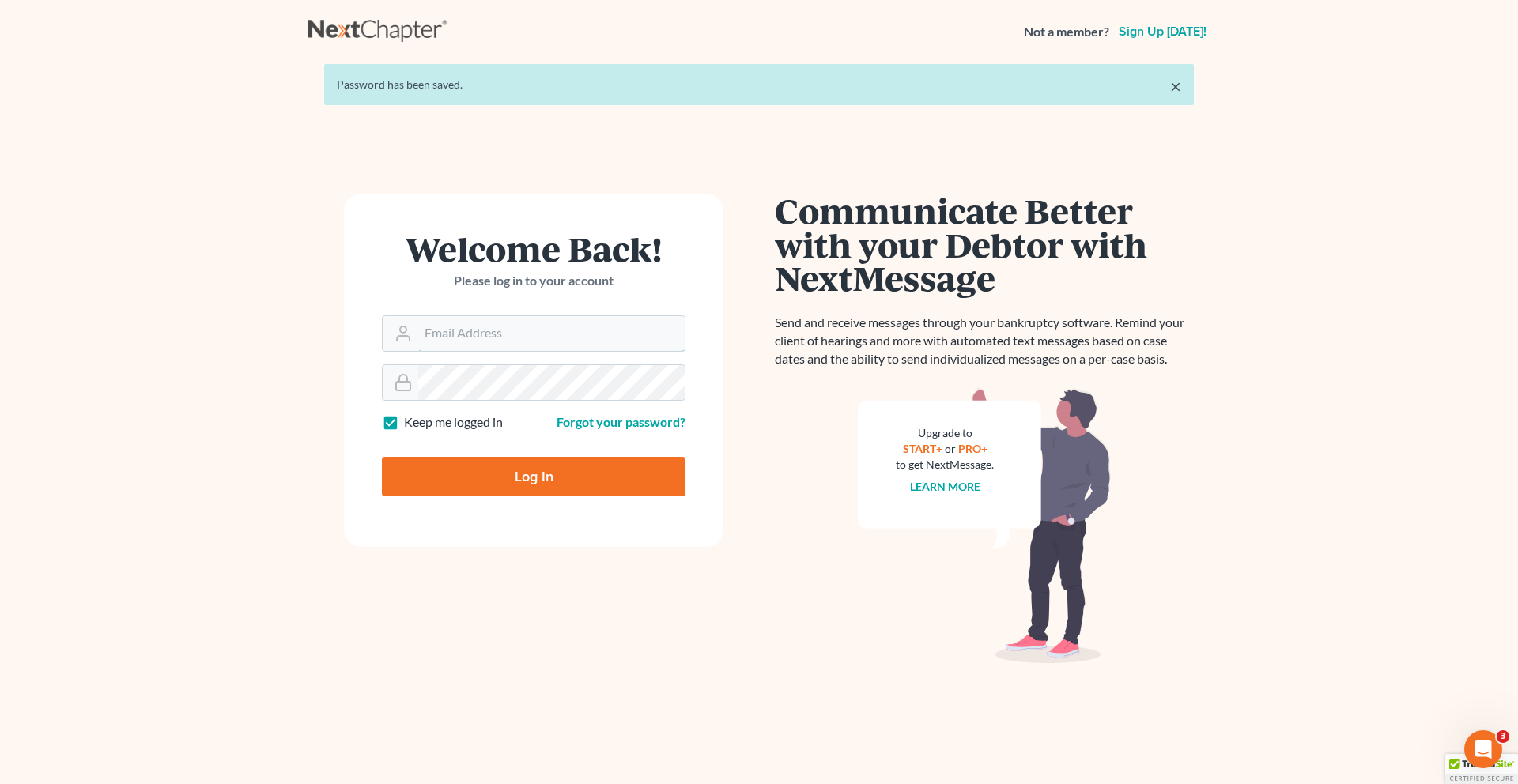
type input "wy@liouesq.com"
click at [573, 473] on input "Log In" at bounding box center [533, 477] width 304 height 39
type input "Thinking..."
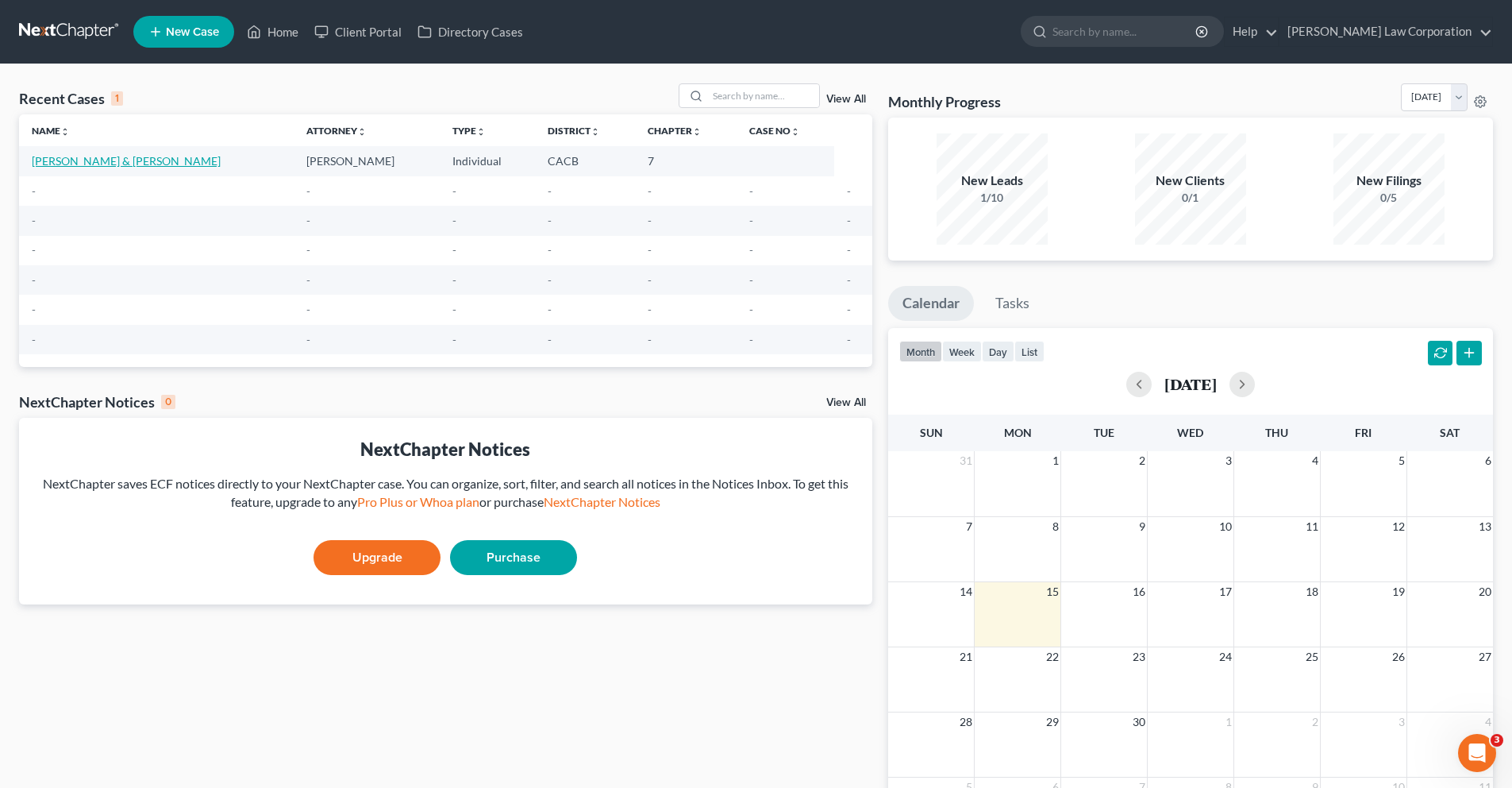
click at [76, 163] on link "[PERSON_NAME] & [PERSON_NAME]" at bounding box center [127, 161] width 189 height 13
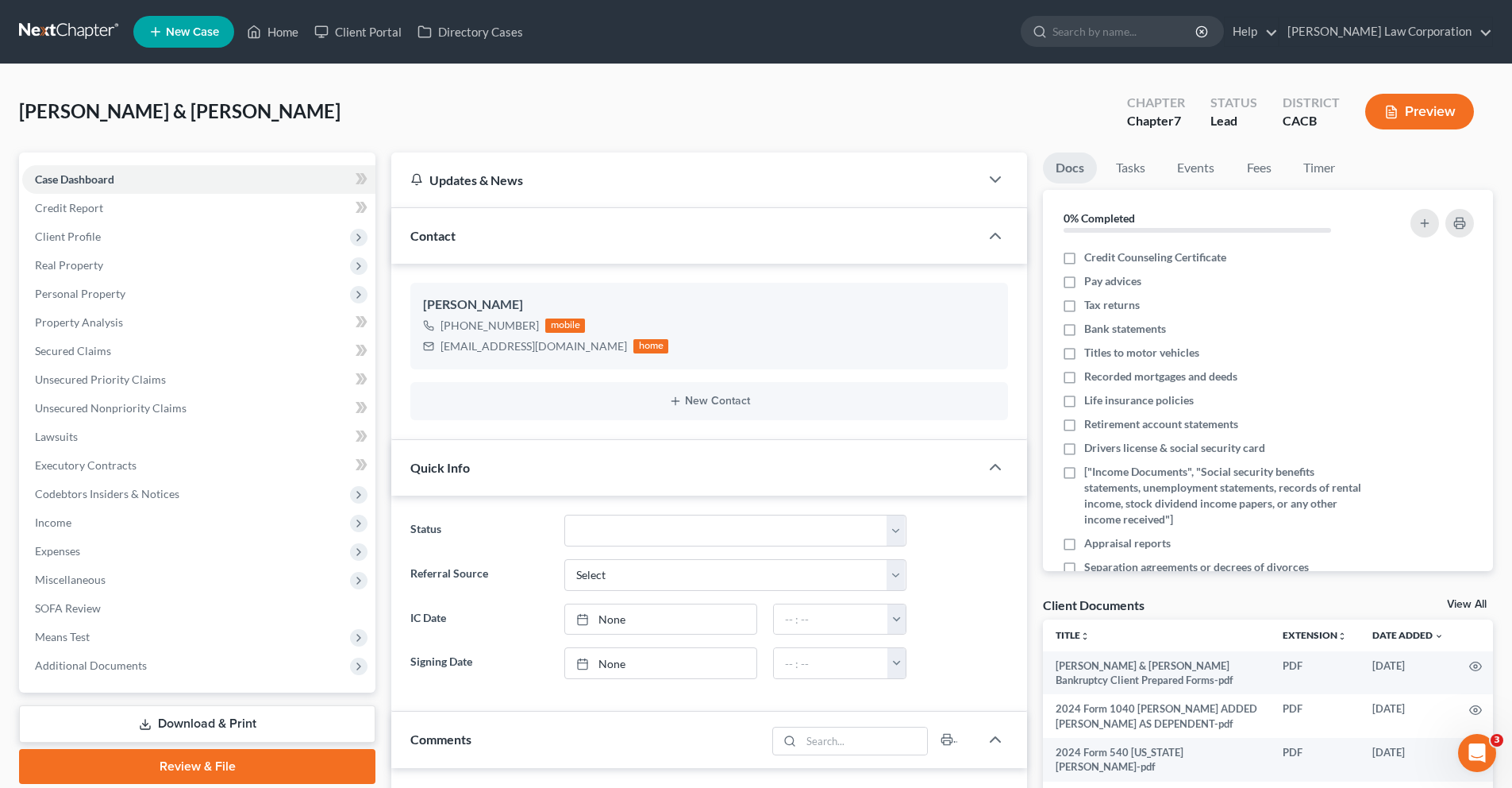
click at [1452, 115] on button "Preview" at bounding box center [1419, 111] width 109 height 36
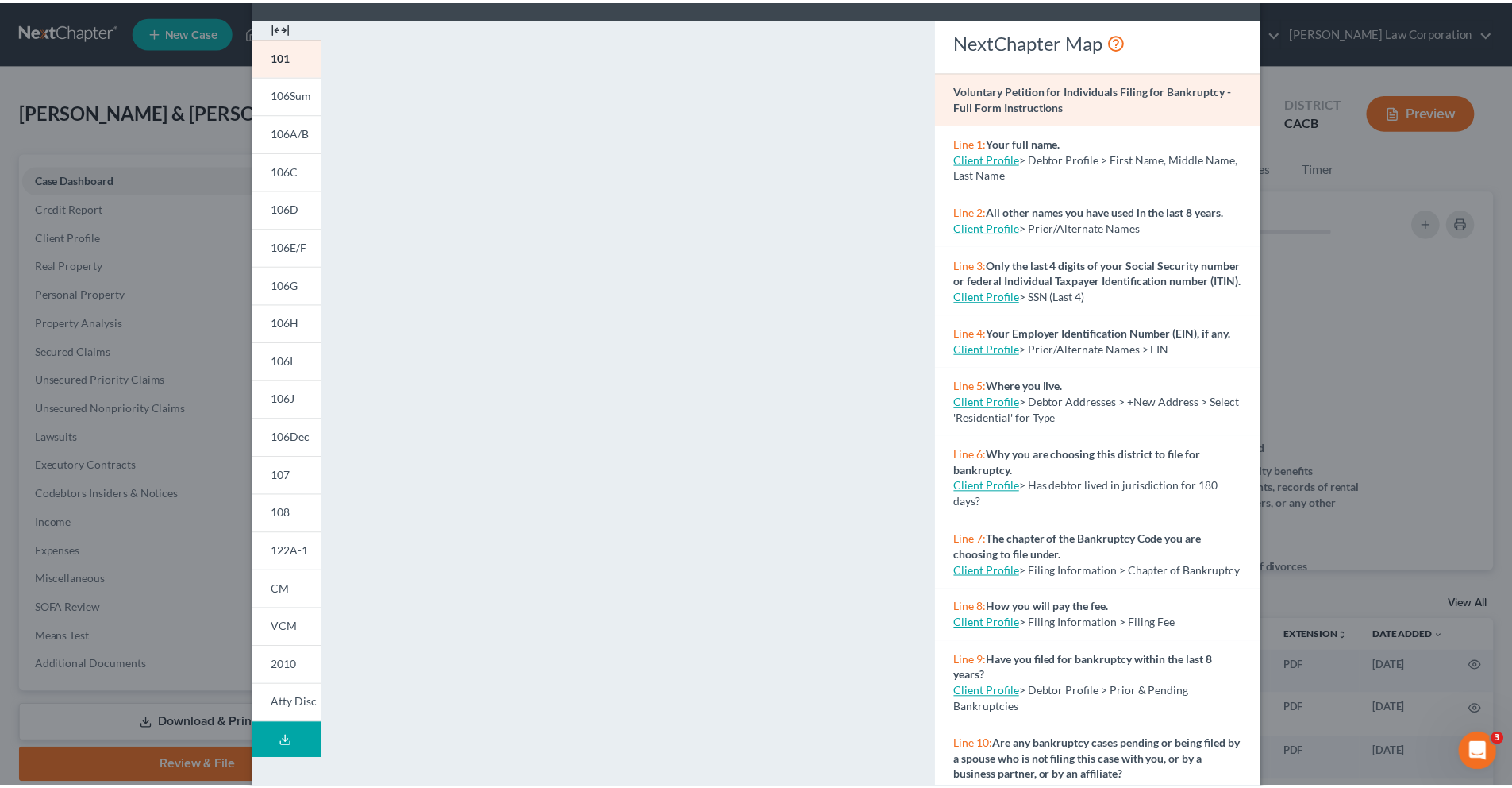
scroll to position [12, 0]
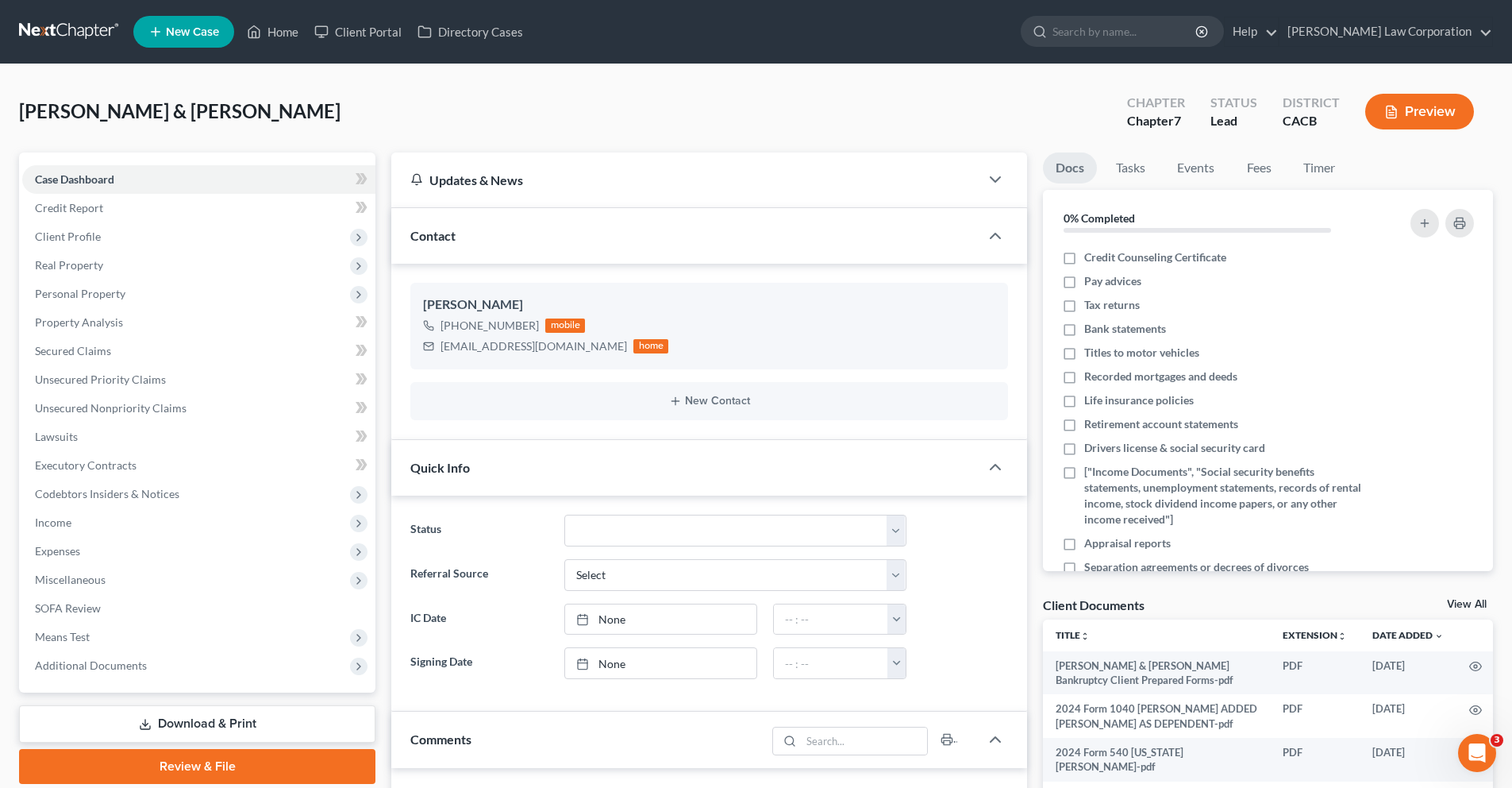
drag, startPoint x: 1516, startPoint y: 214, endPoint x: 1504, endPoint y: 137, distance: 77.9
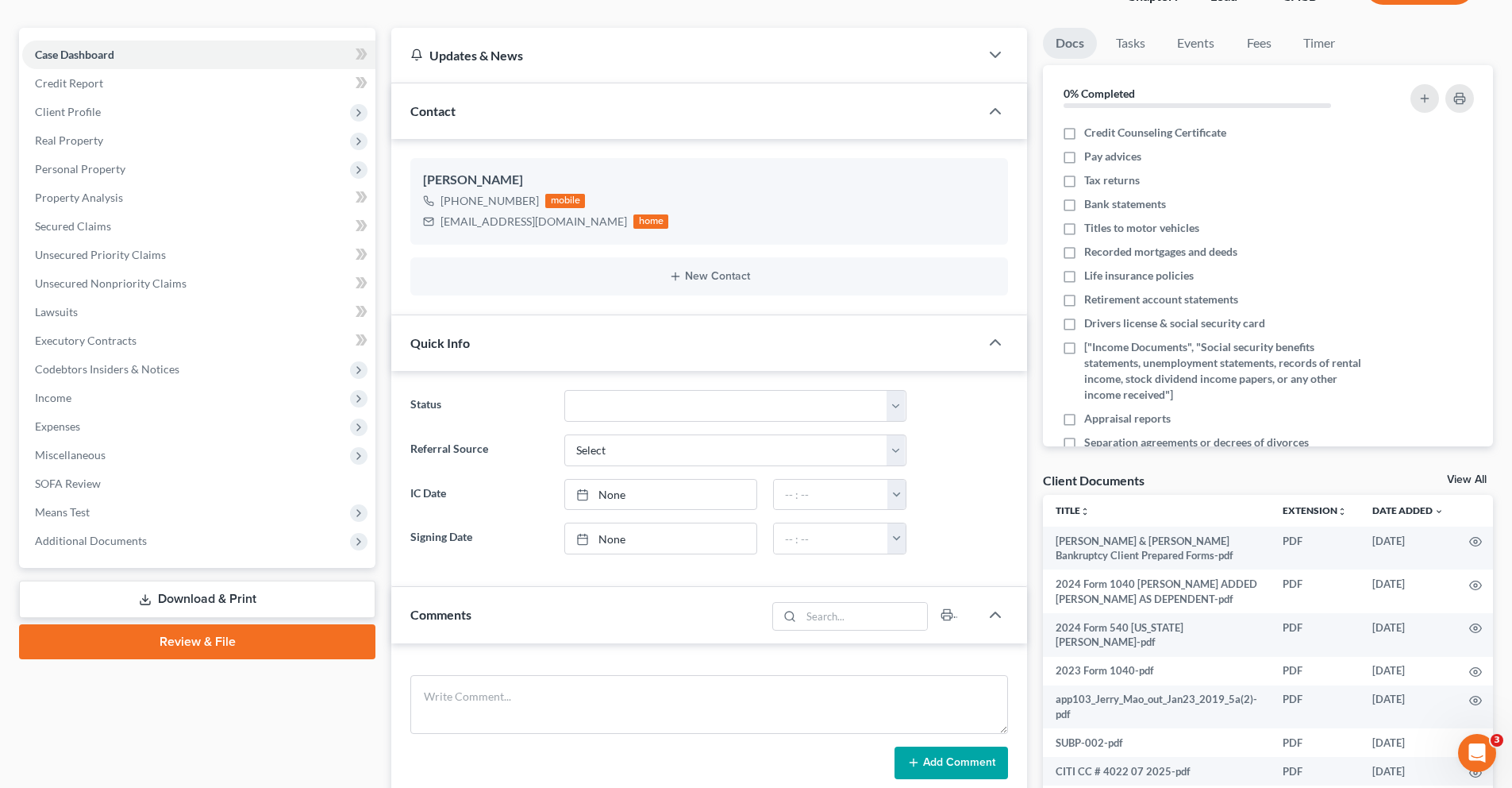
scroll to position [0, 0]
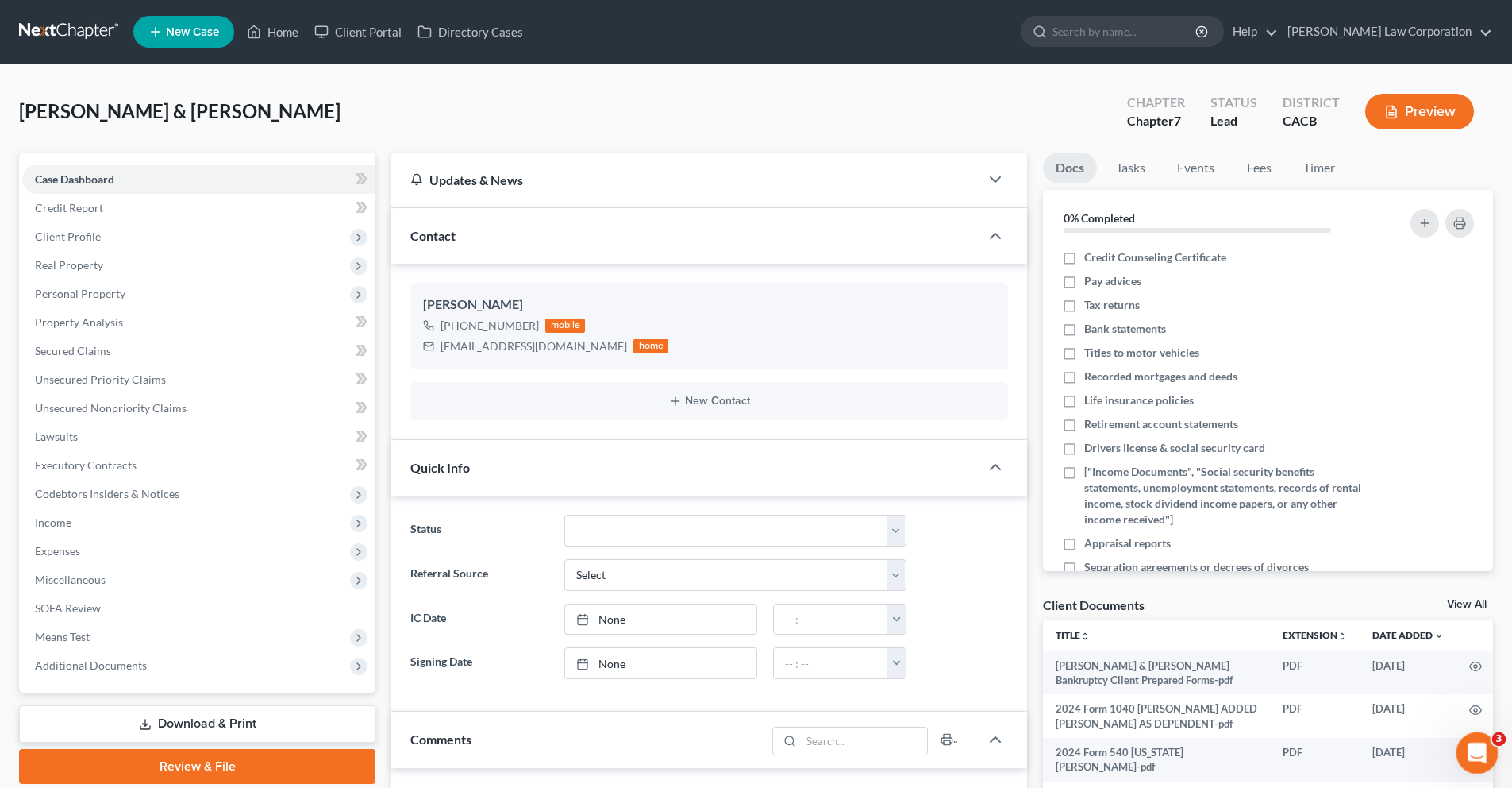
click at [1473, 747] on icon "Open Intercom Messenger" at bounding box center [1475, 751] width 26 height 26
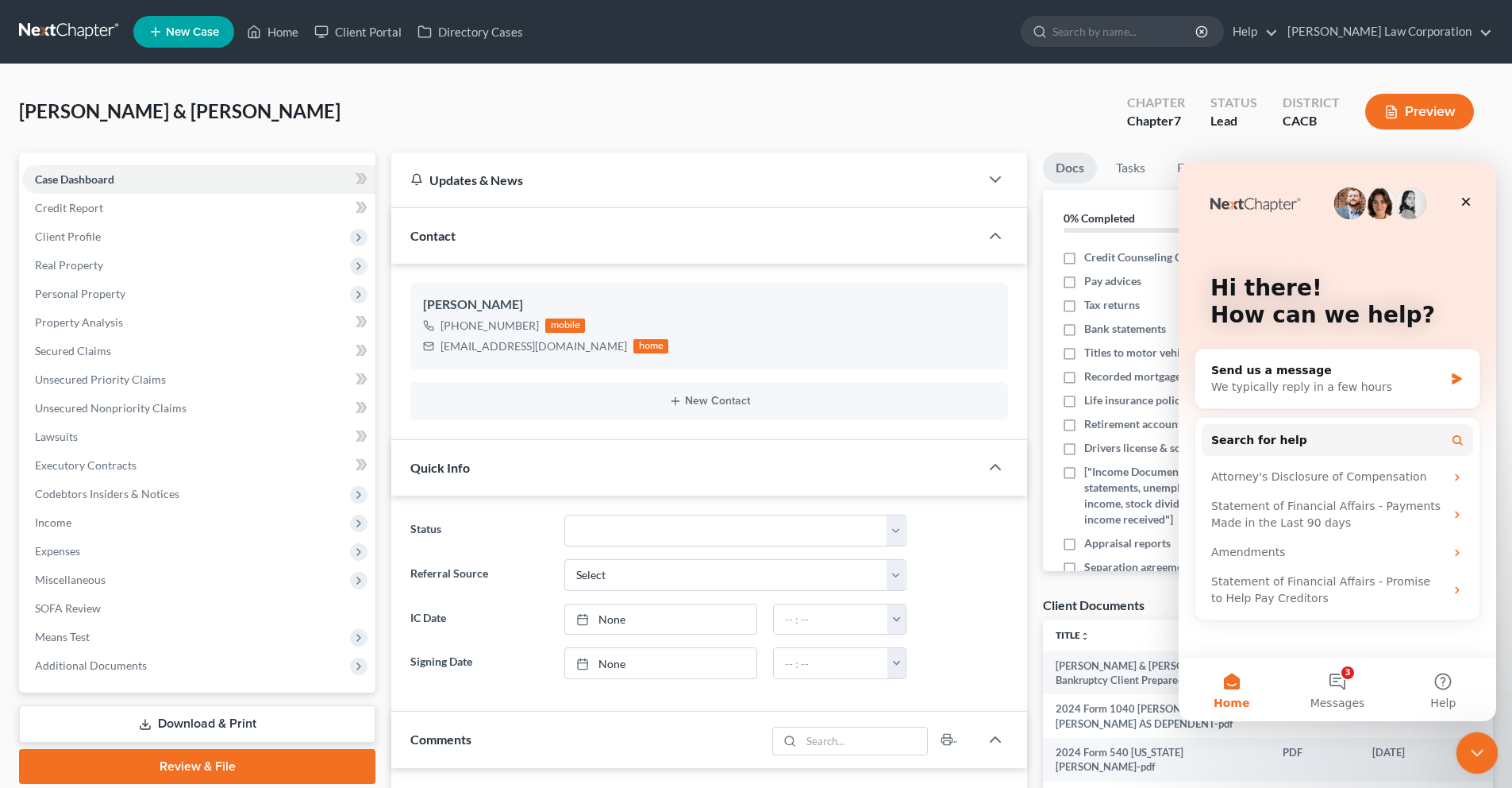
click at [1473, 748] on icon "Close Intercom Messenger" at bounding box center [1475, 750] width 19 height 19
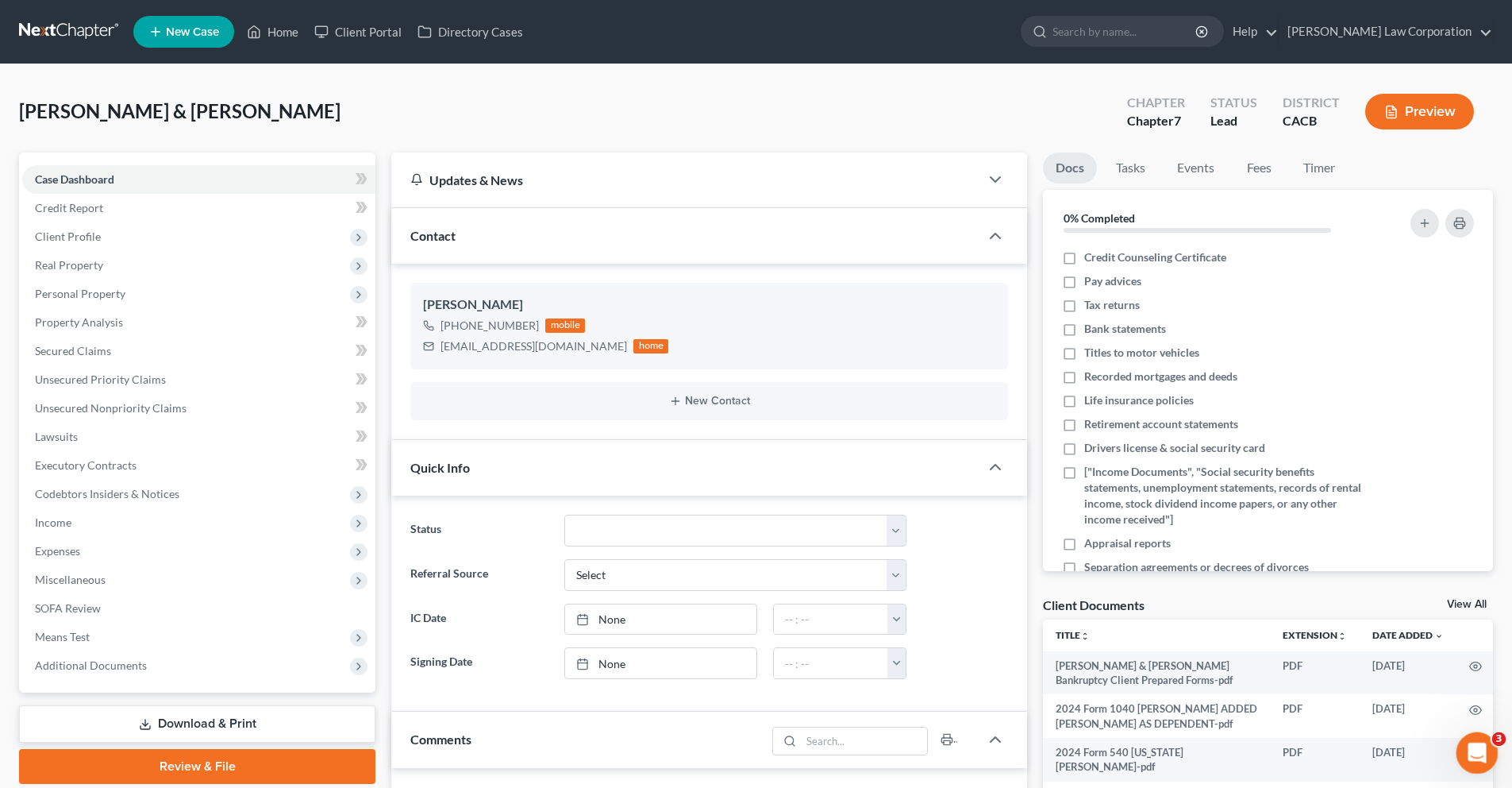
click at [1485, 750] on icon "Open Intercom Messenger" at bounding box center [1475, 751] width 26 height 26
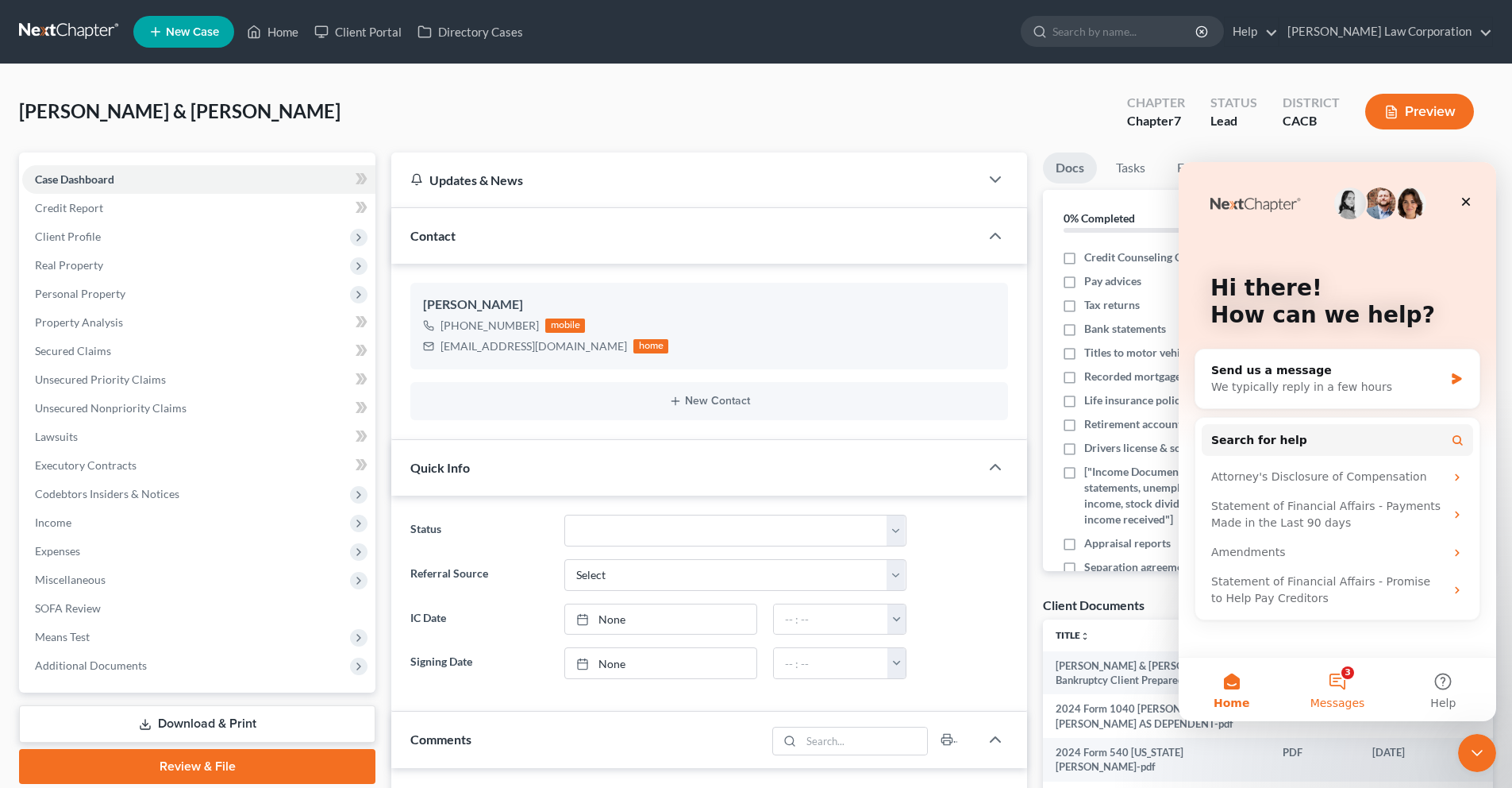
click at [1350, 694] on button "3 Messages" at bounding box center [1337, 689] width 106 height 63
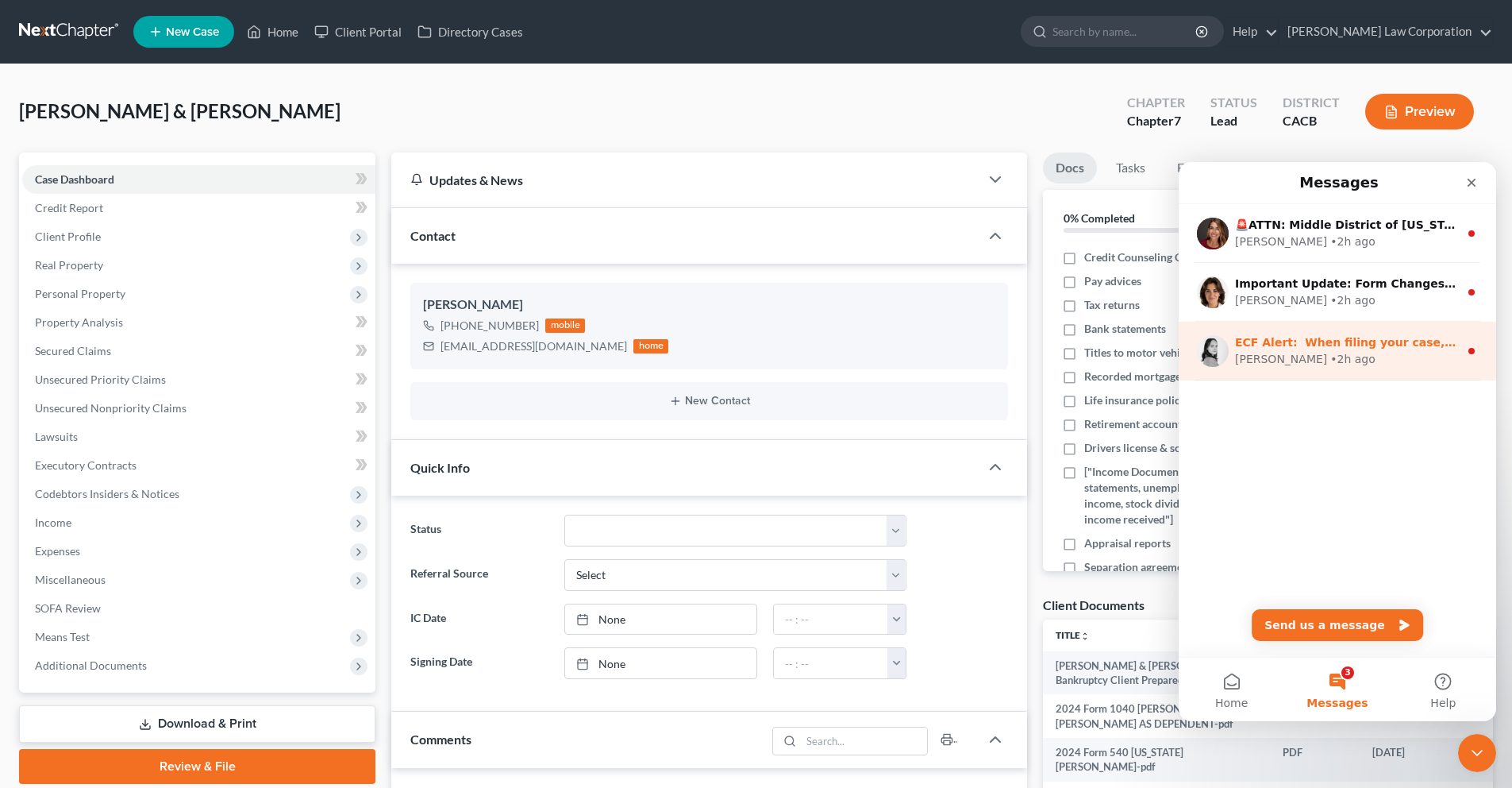
click at [1338, 354] on div "[PERSON_NAME] • 2h ago" at bounding box center [1347, 360] width 224 height 17
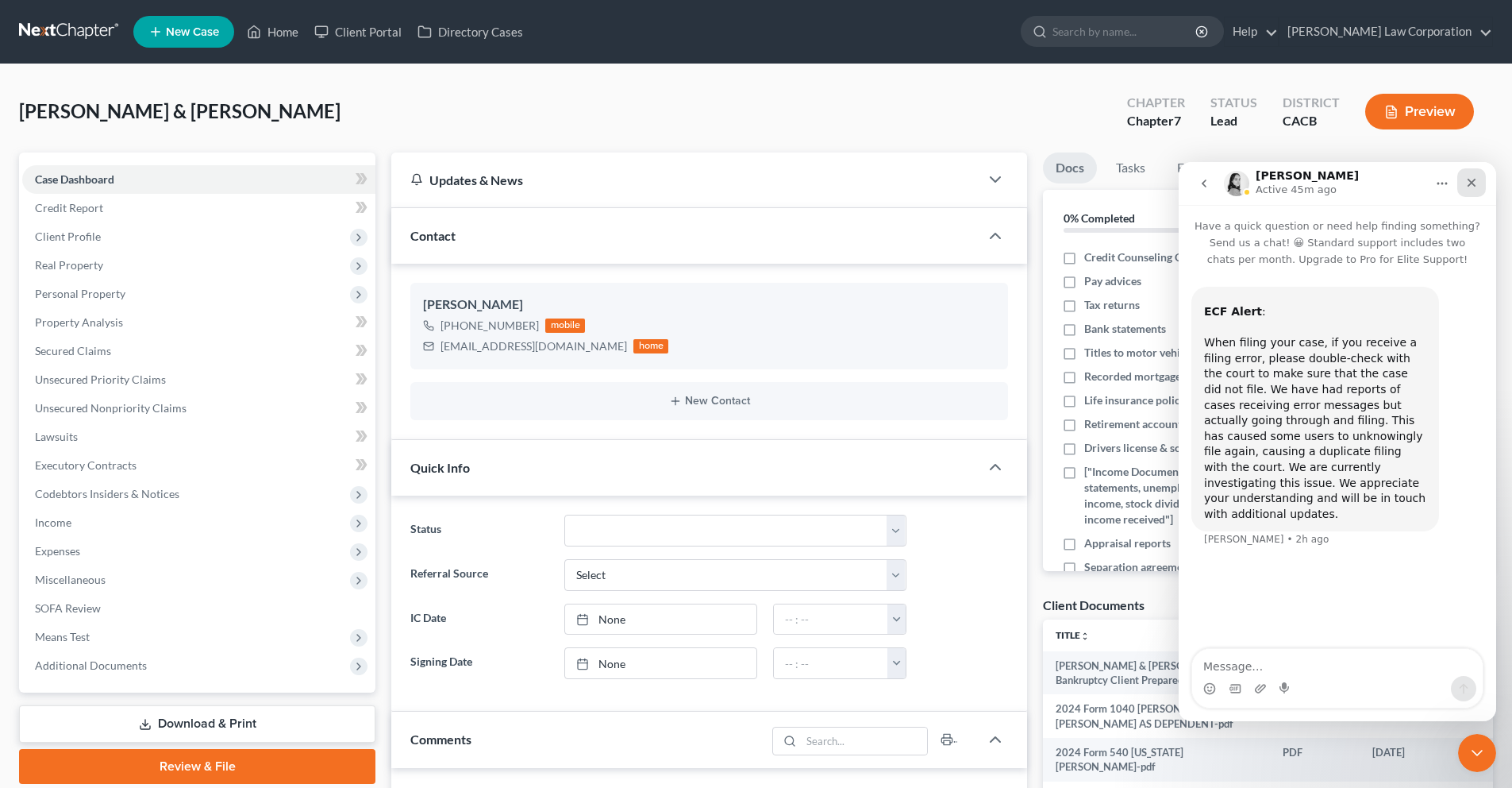
click at [1468, 177] on icon "Close" at bounding box center [1471, 182] width 12 height 12
